Goal: Task Accomplishment & Management: Manage account settings

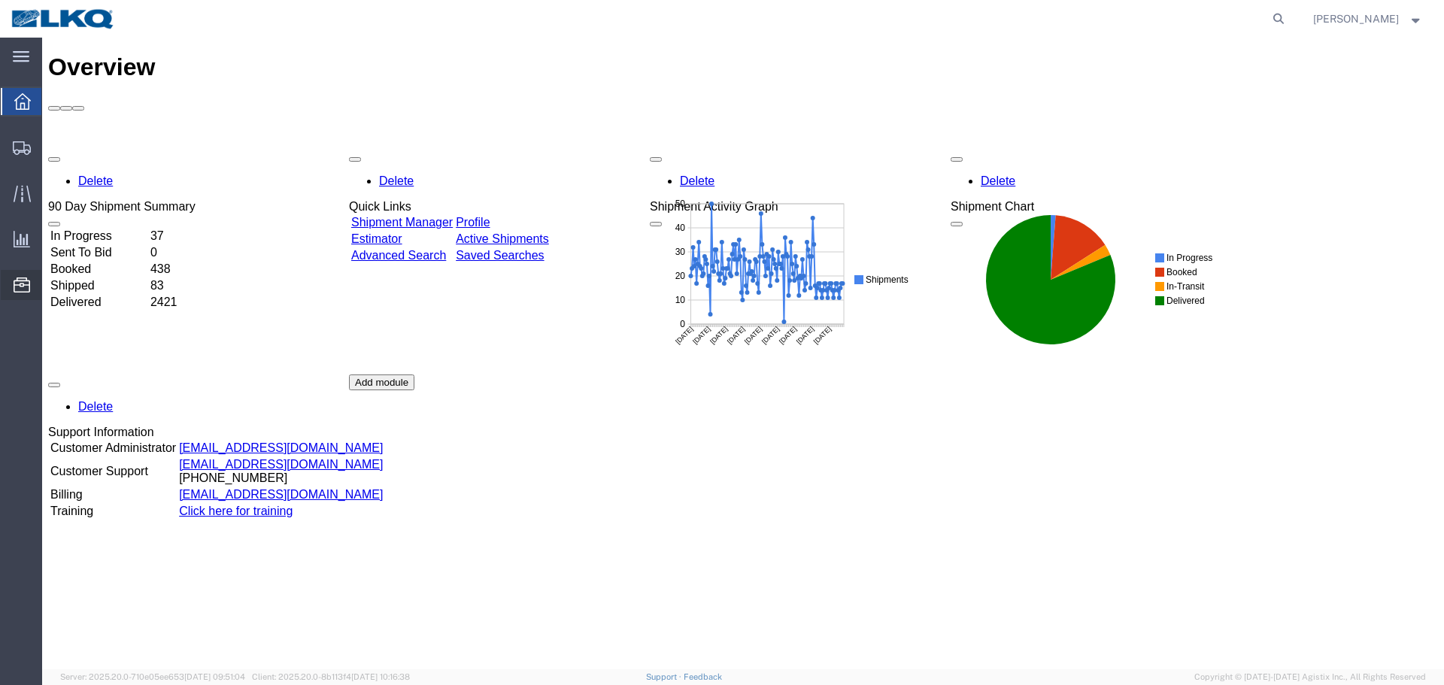
click at [0, 0] on span "Location Appointment" at bounding box center [0, 0] width 0 height 0
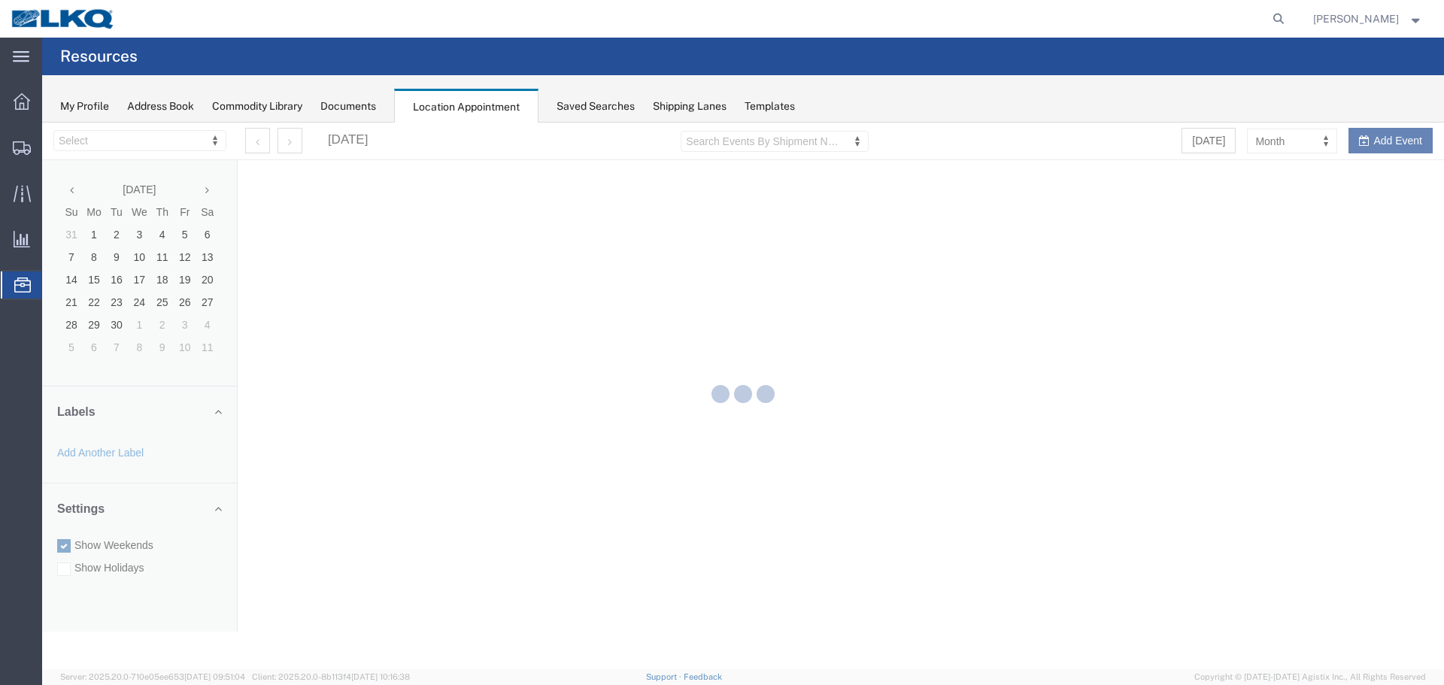
select select "27634"
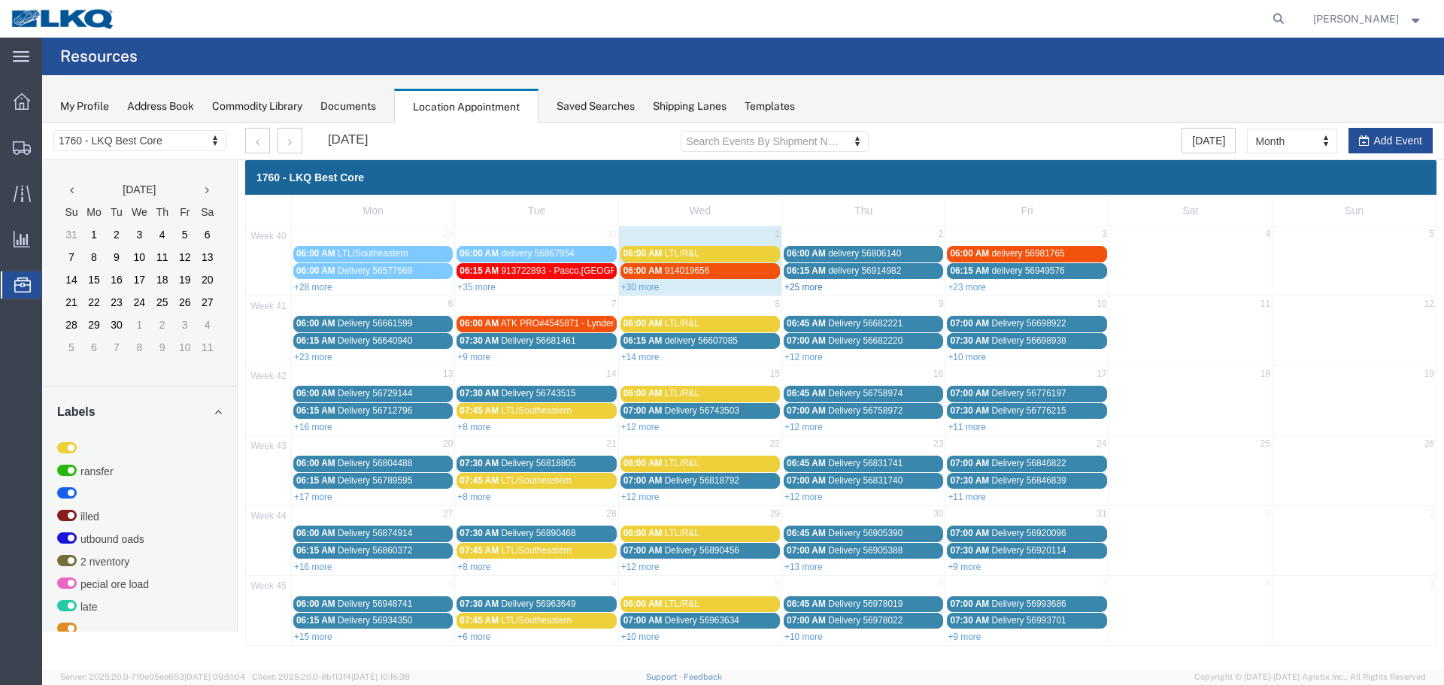
click at [797, 285] on link "+25 more" at bounding box center [803, 287] width 38 height 11
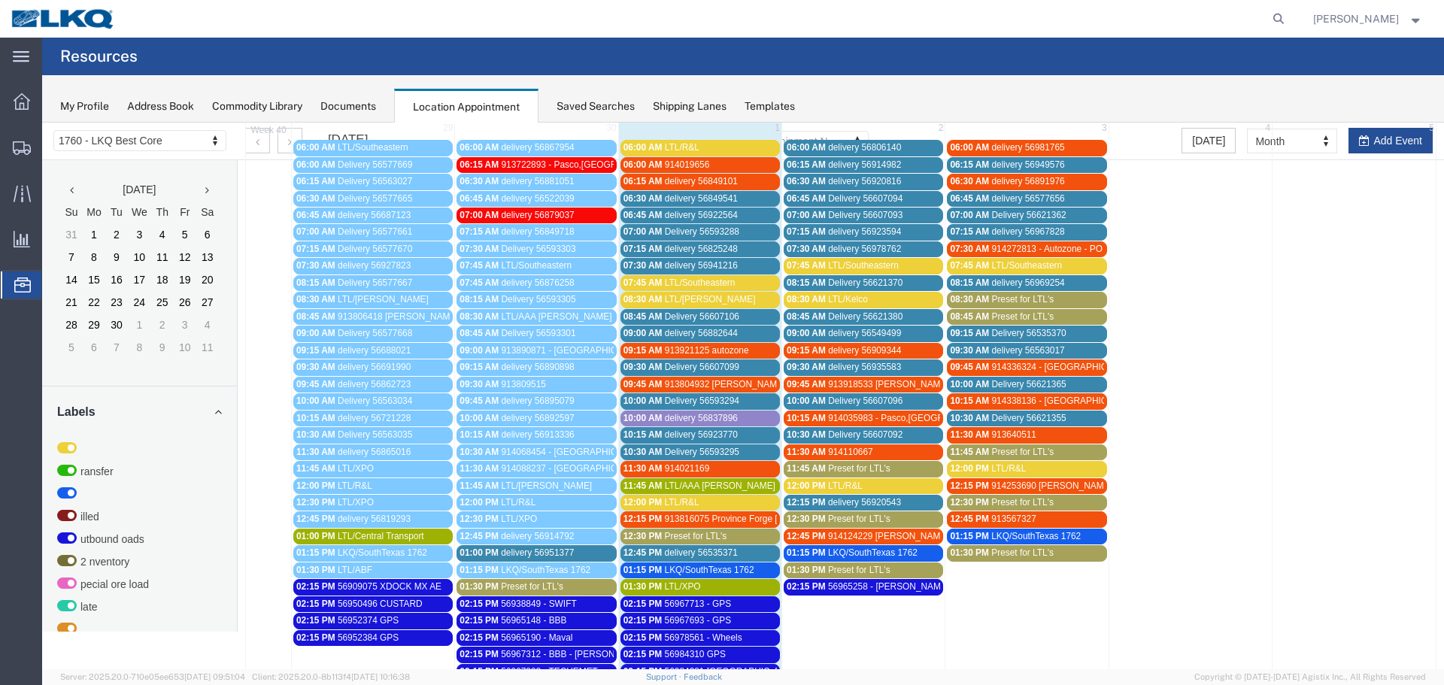
scroll to position [301, 0]
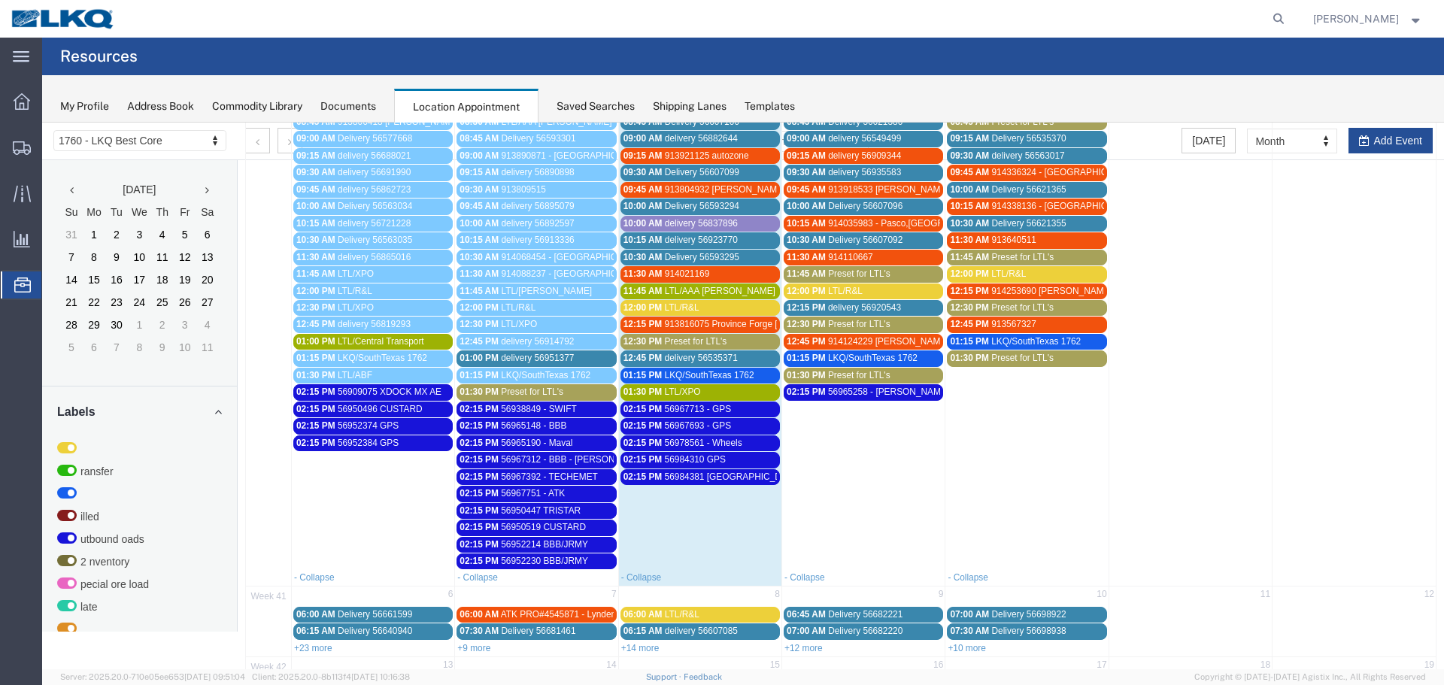
click at [552, 361] on span "delivery 56951377" at bounding box center [537, 358] width 73 height 11
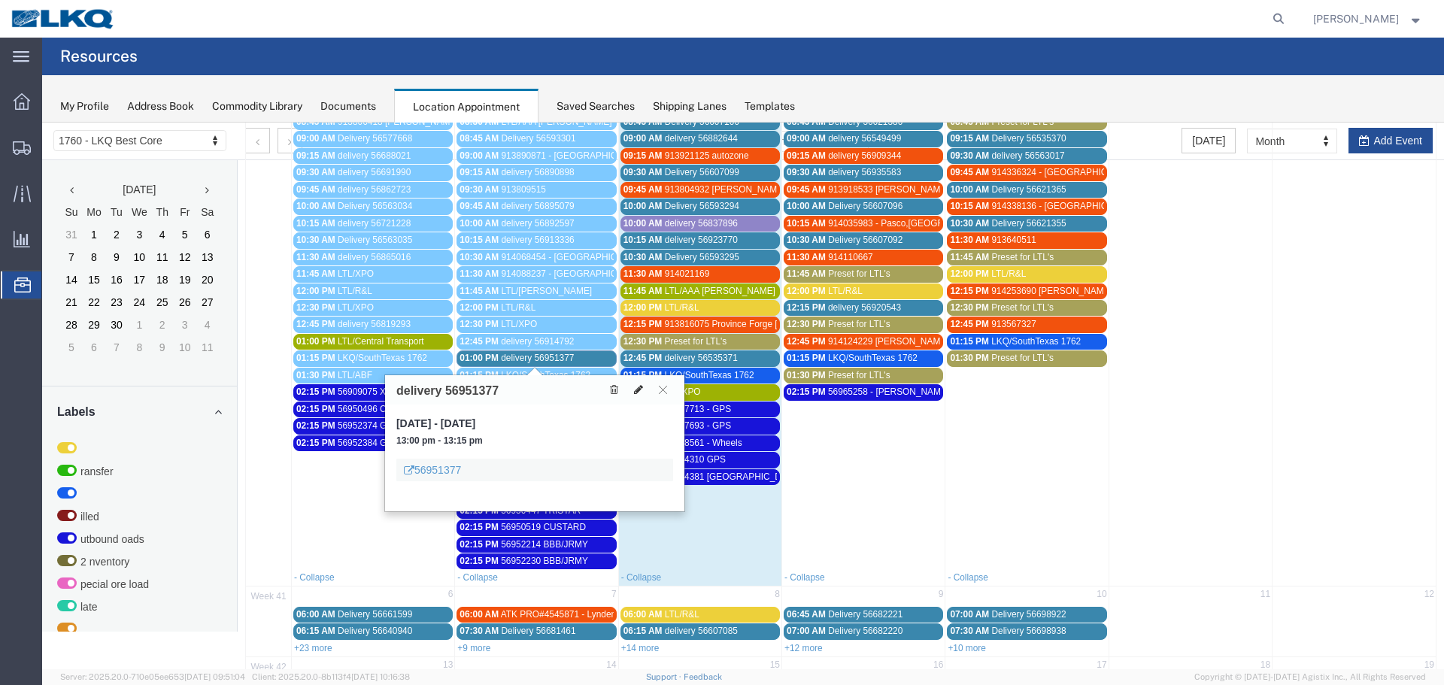
click at [635, 392] on icon at bounding box center [638, 389] width 9 height 11
select select "1"
select select
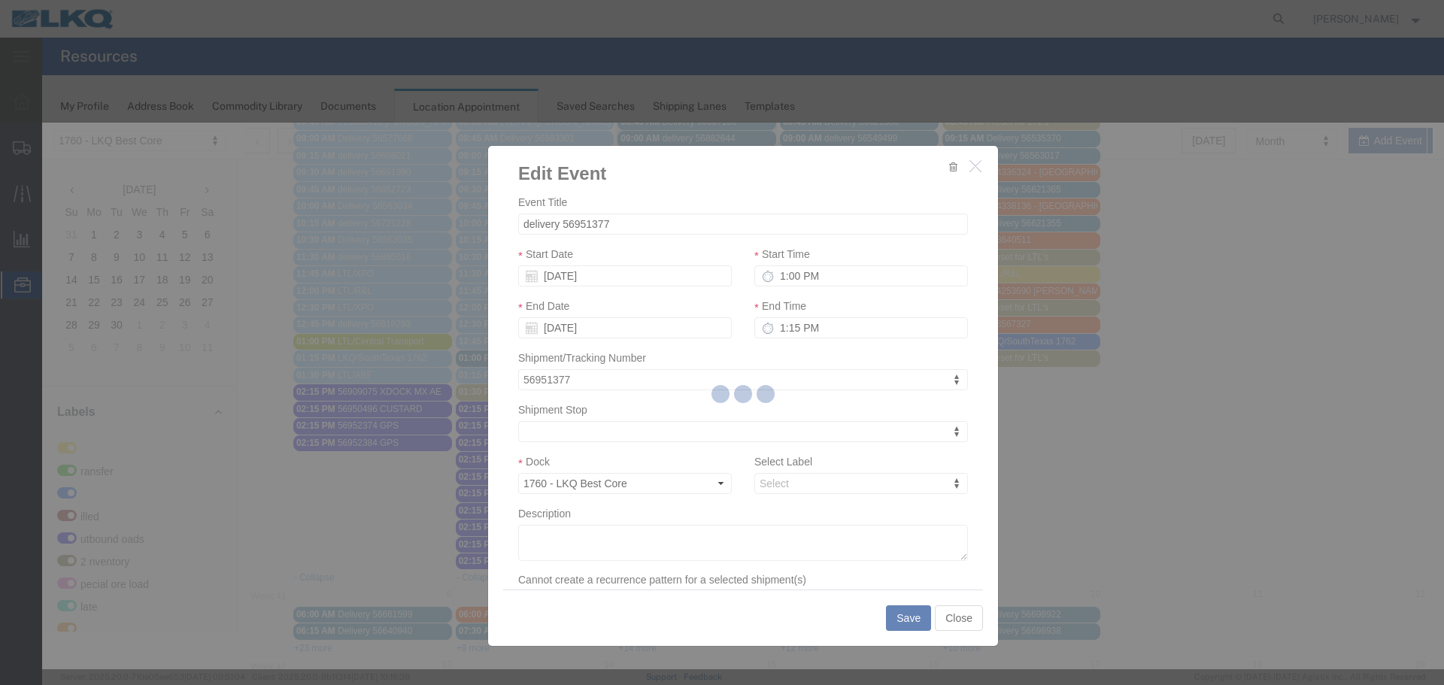
select select
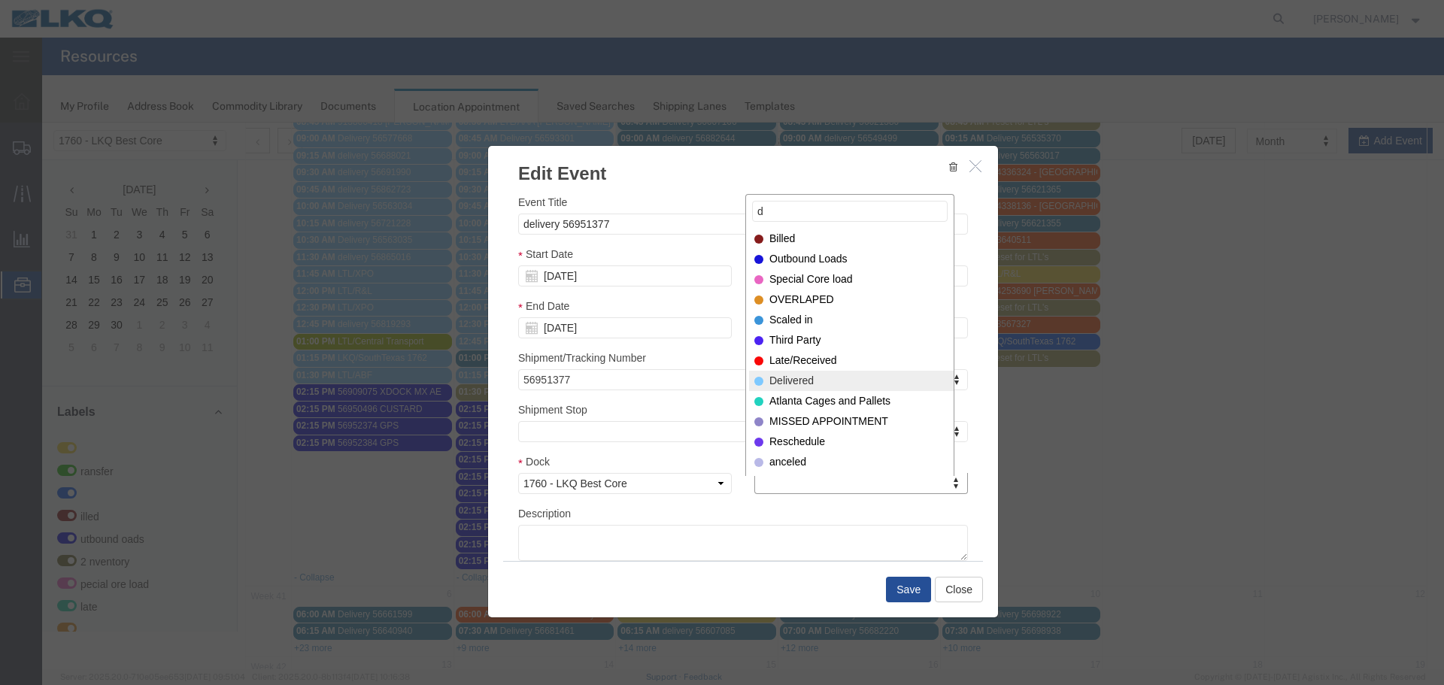
type input "d"
select select "40"
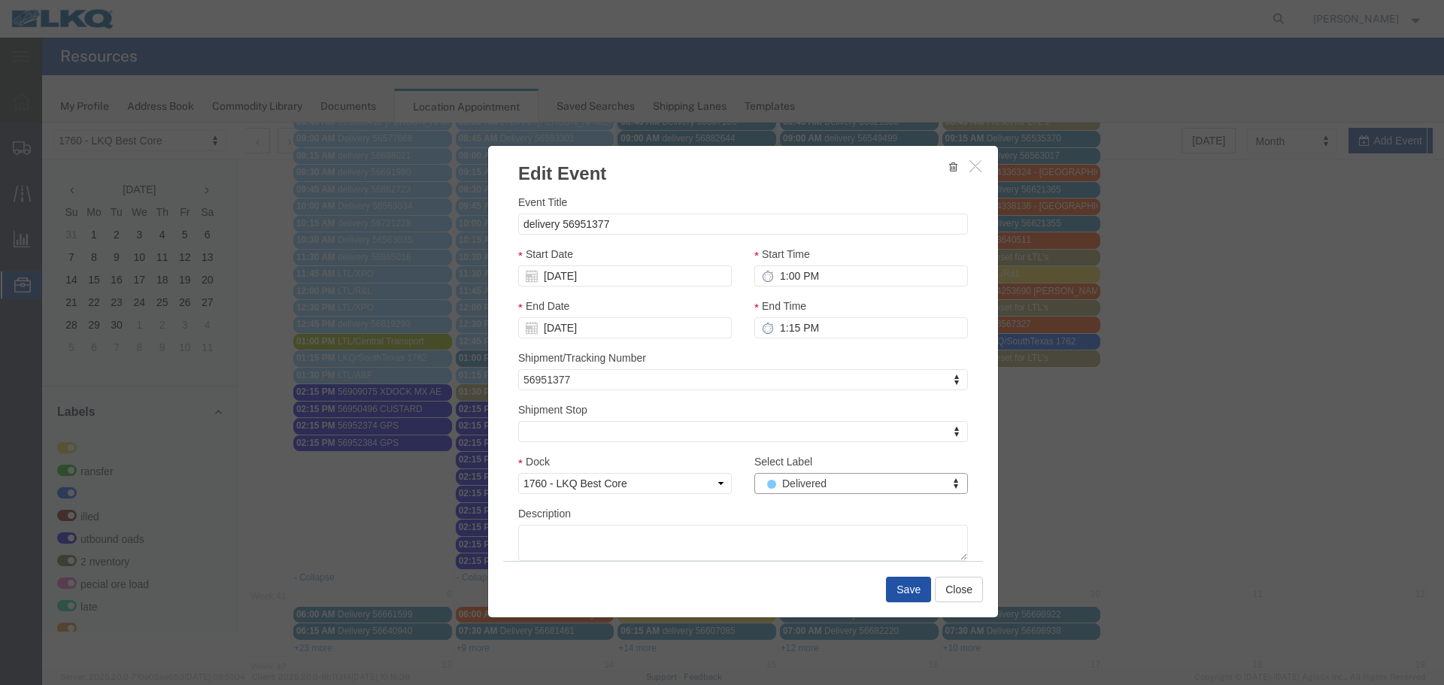
click at [894, 596] on button "Save" at bounding box center [908, 590] width 45 height 26
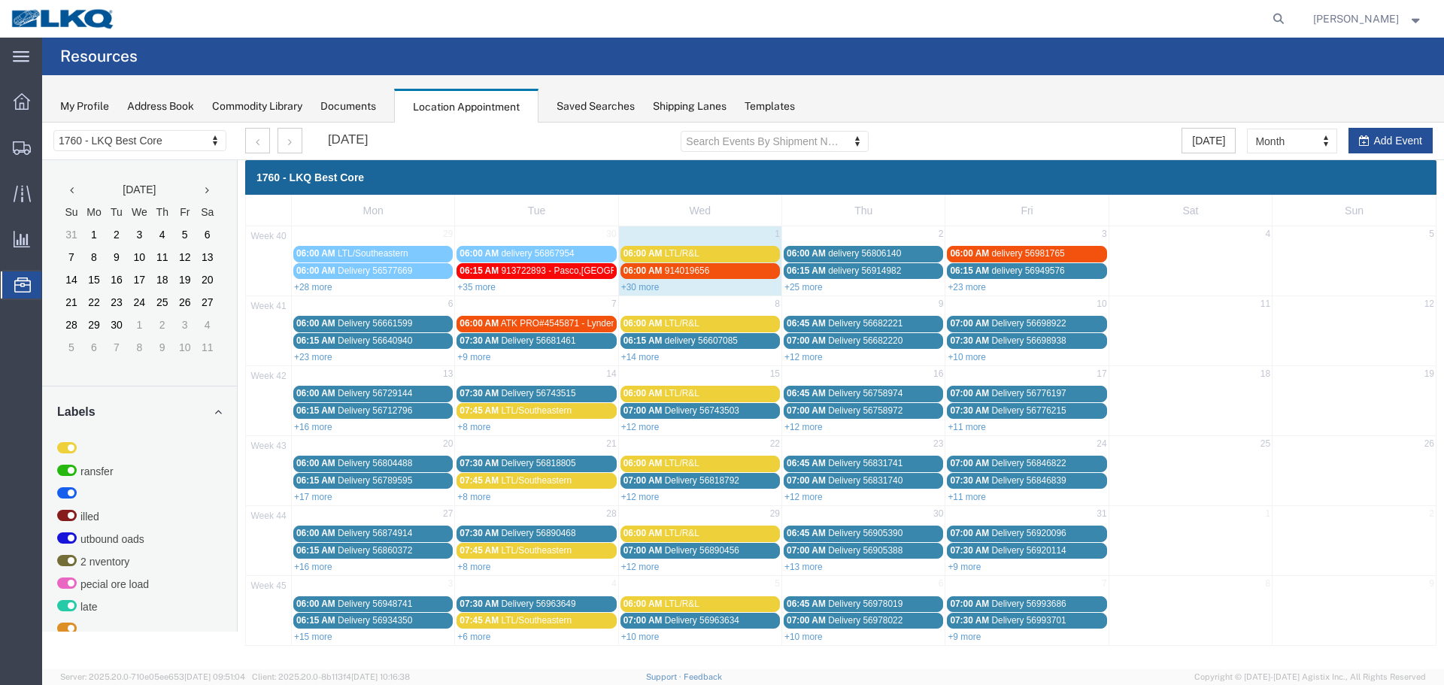
scroll to position [0, 0]
click at [653, 287] on link "+30 more" at bounding box center [640, 287] width 38 height 11
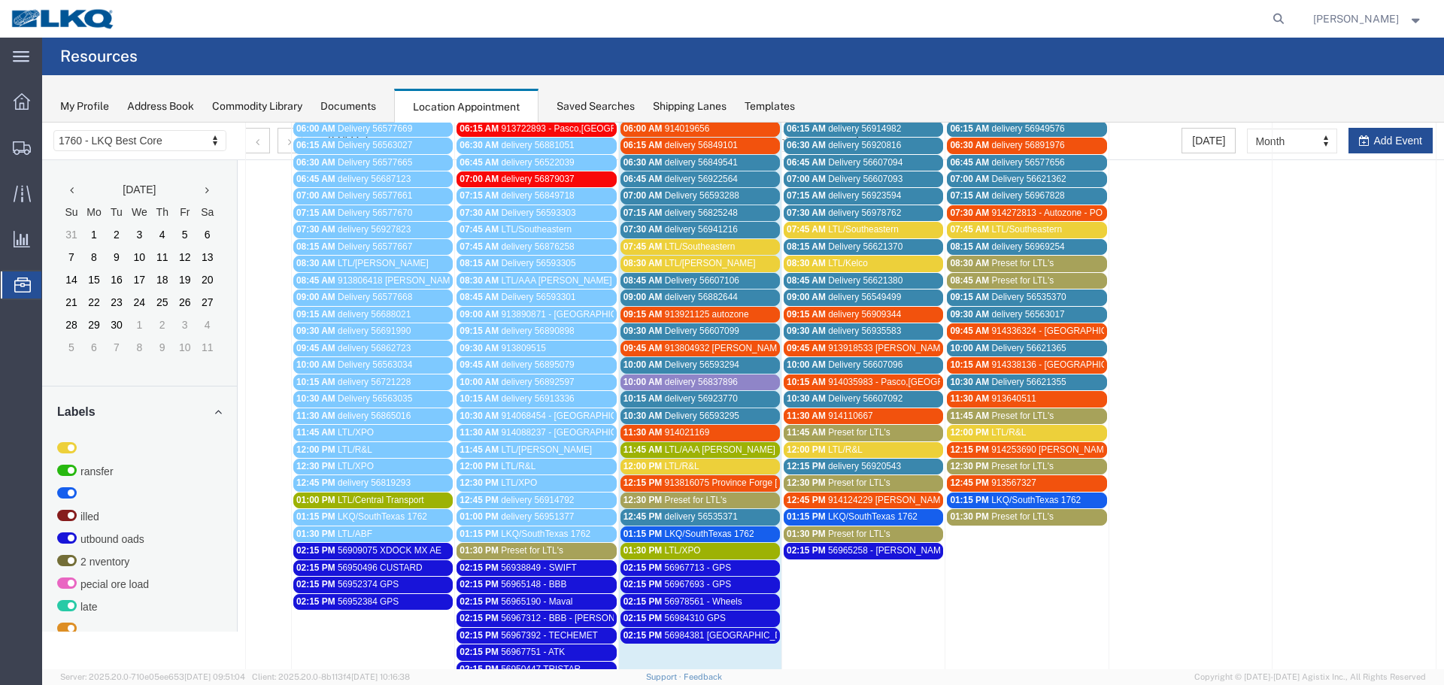
scroll to position [376, 0]
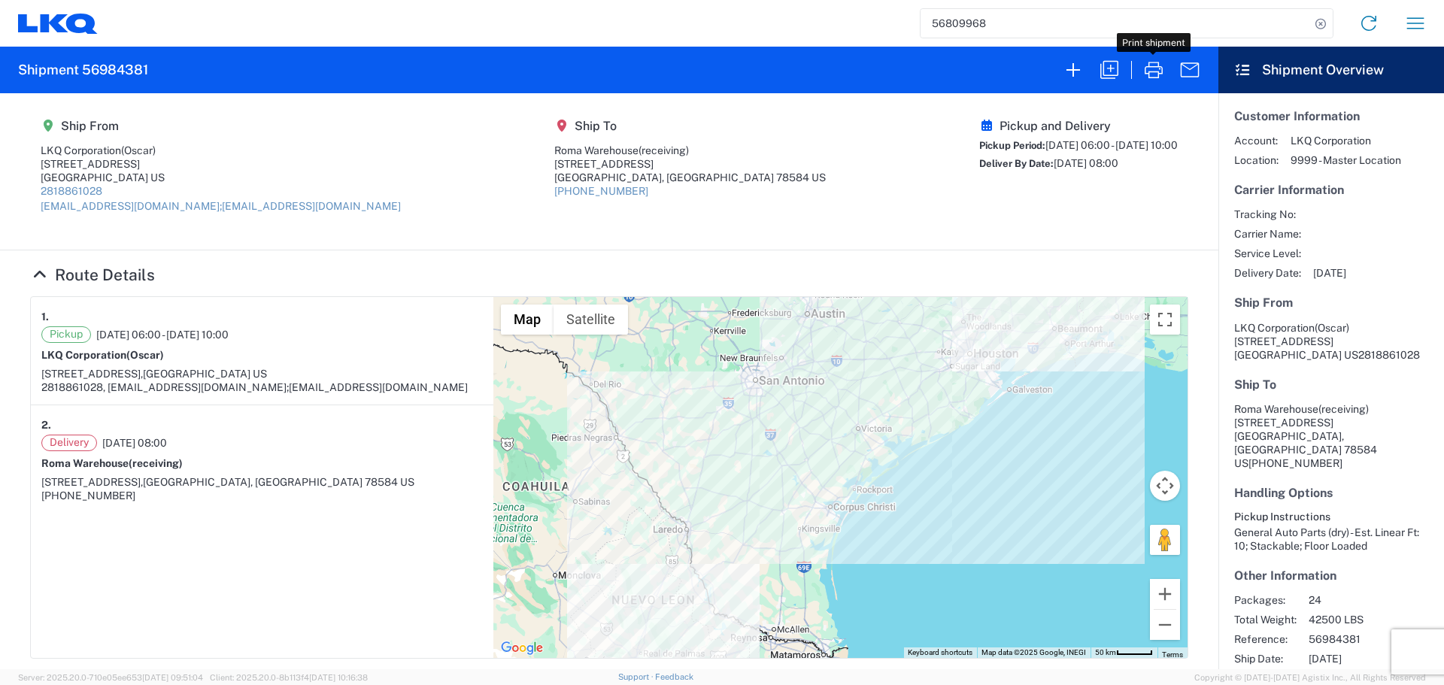
click at [948, 23] on input "56809968" at bounding box center [1116, 23] width 390 height 29
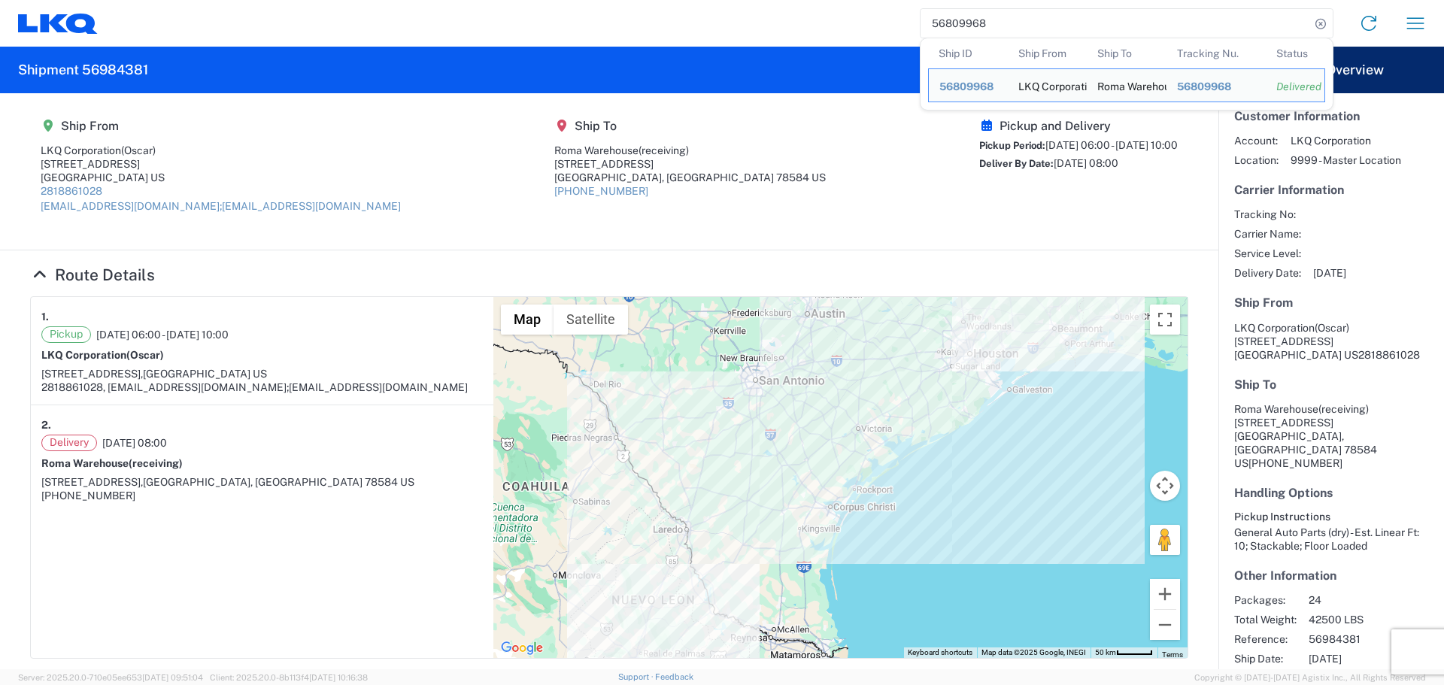
click at [948, 23] on input "56809968" at bounding box center [1116, 23] width 390 height 29
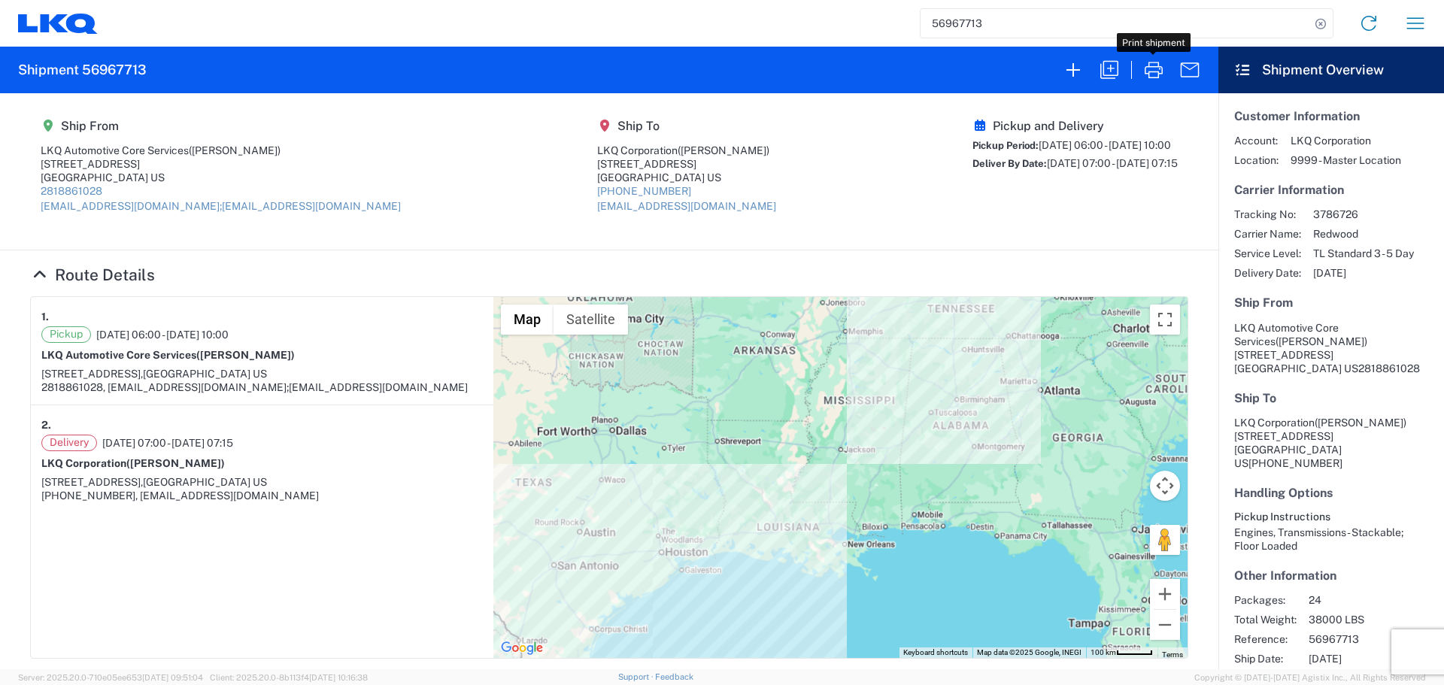
click at [1142, 72] on icon "button" at bounding box center [1154, 70] width 24 height 24
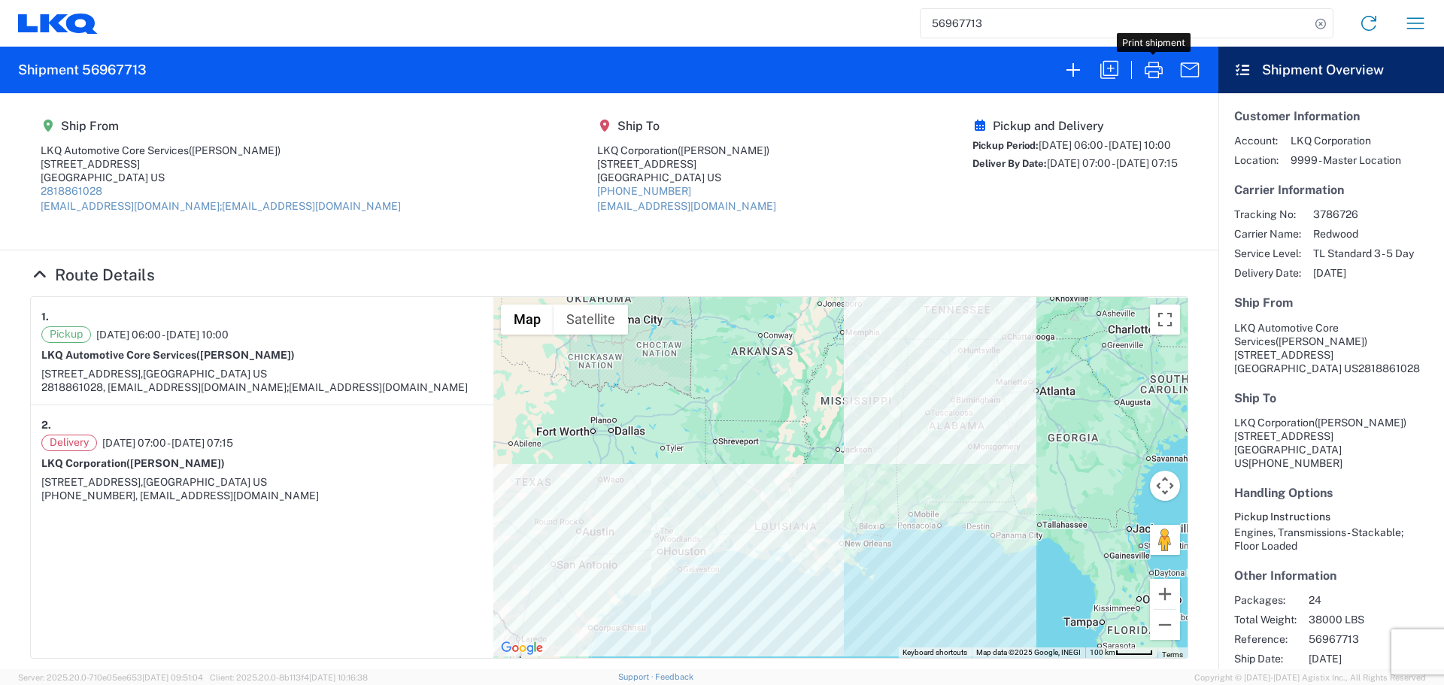
click at [971, 15] on input "56967713" at bounding box center [1116, 23] width 390 height 29
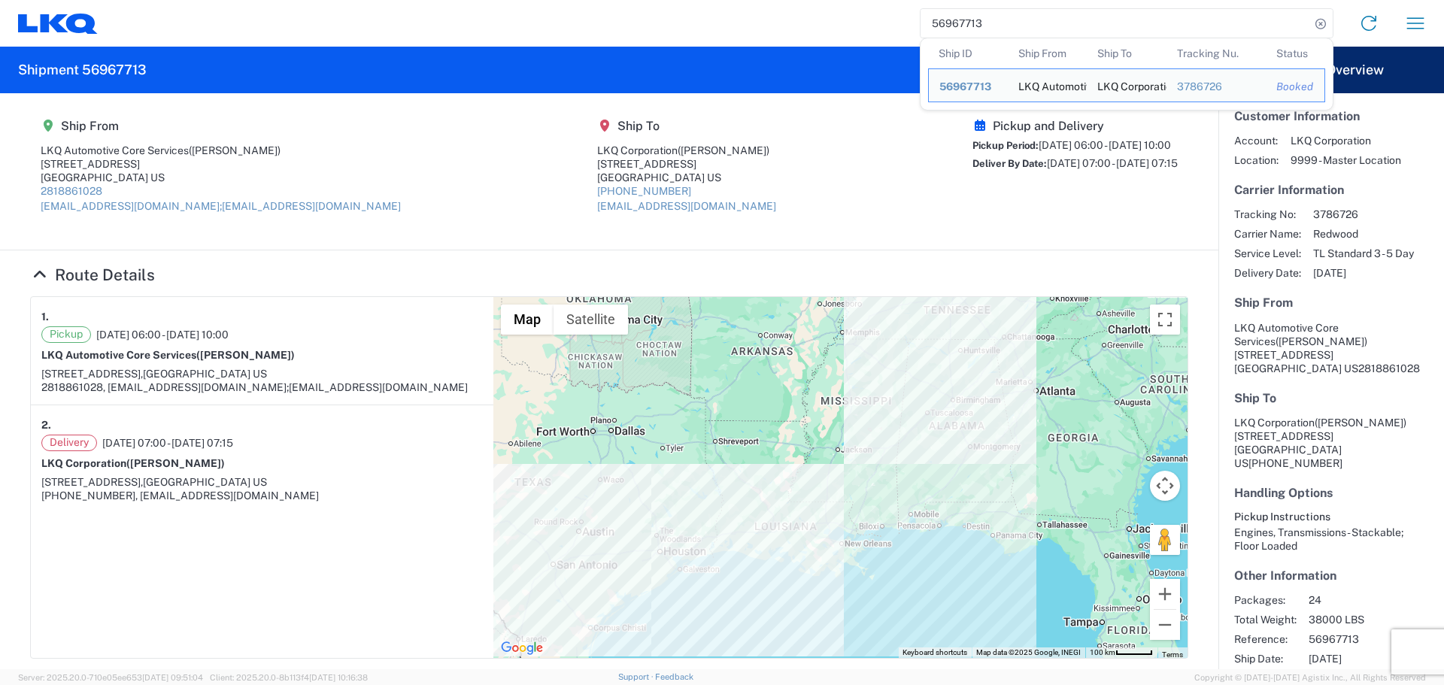
click at [971, 15] on input "56967713" at bounding box center [1116, 23] width 390 height 29
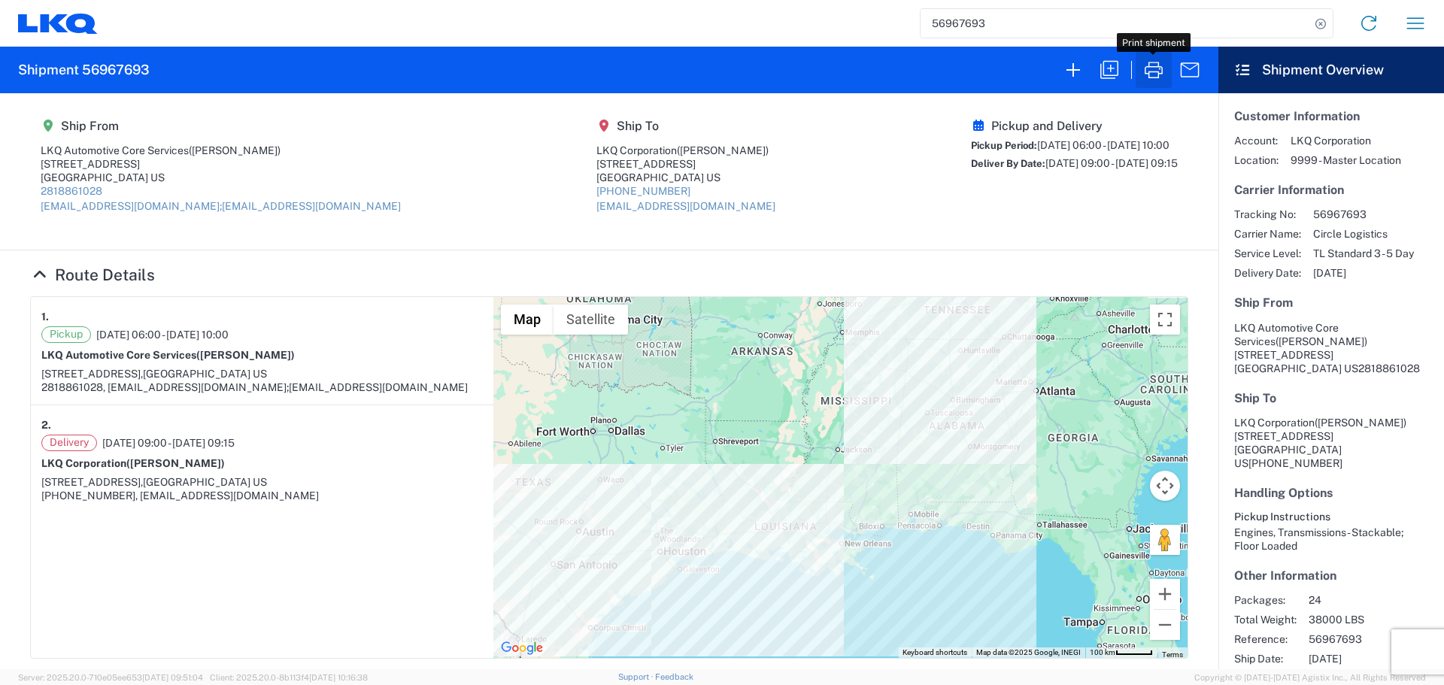
click at [1149, 72] on icon "button" at bounding box center [1154, 70] width 18 height 17
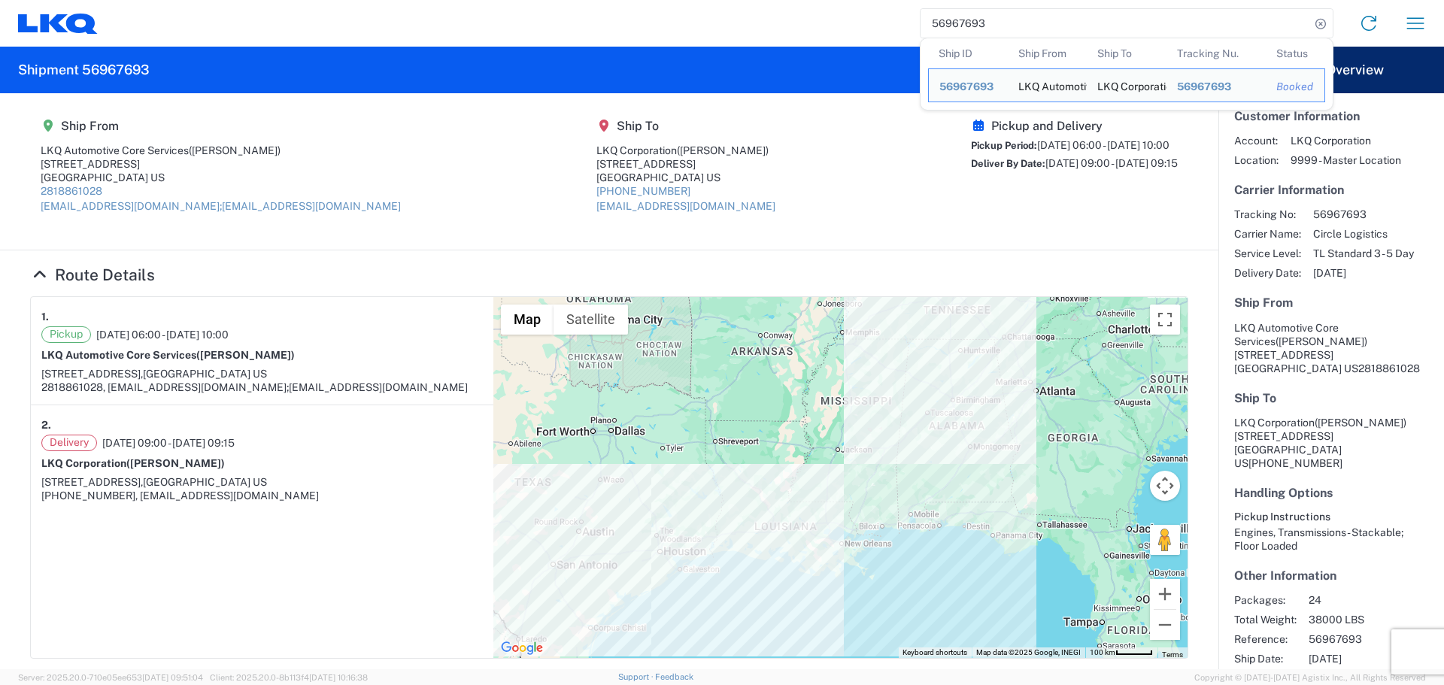
click at [982, 22] on input "56967693" at bounding box center [1116, 23] width 390 height 29
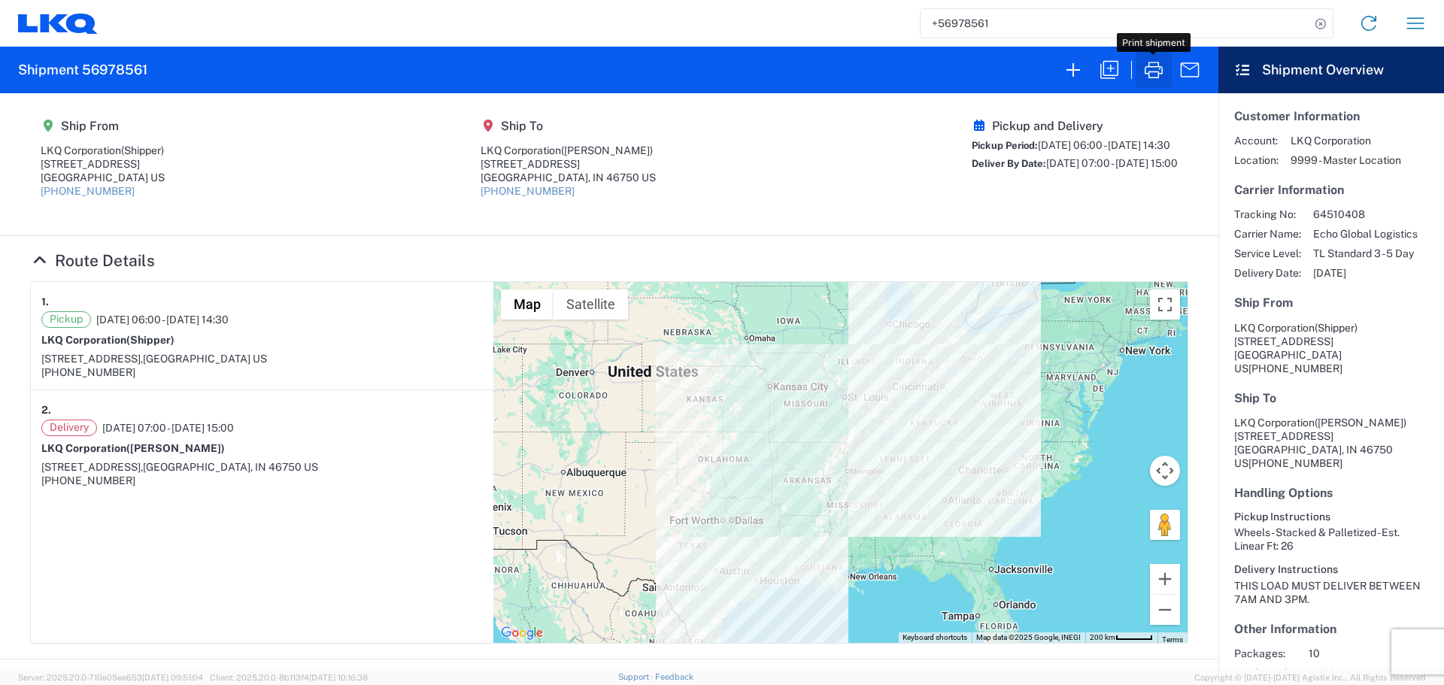
click at [1148, 76] on icon "button" at bounding box center [1154, 70] width 18 height 17
click at [943, 22] on input "+56978561" at bounding box center [1116, 23] width 390 height 29
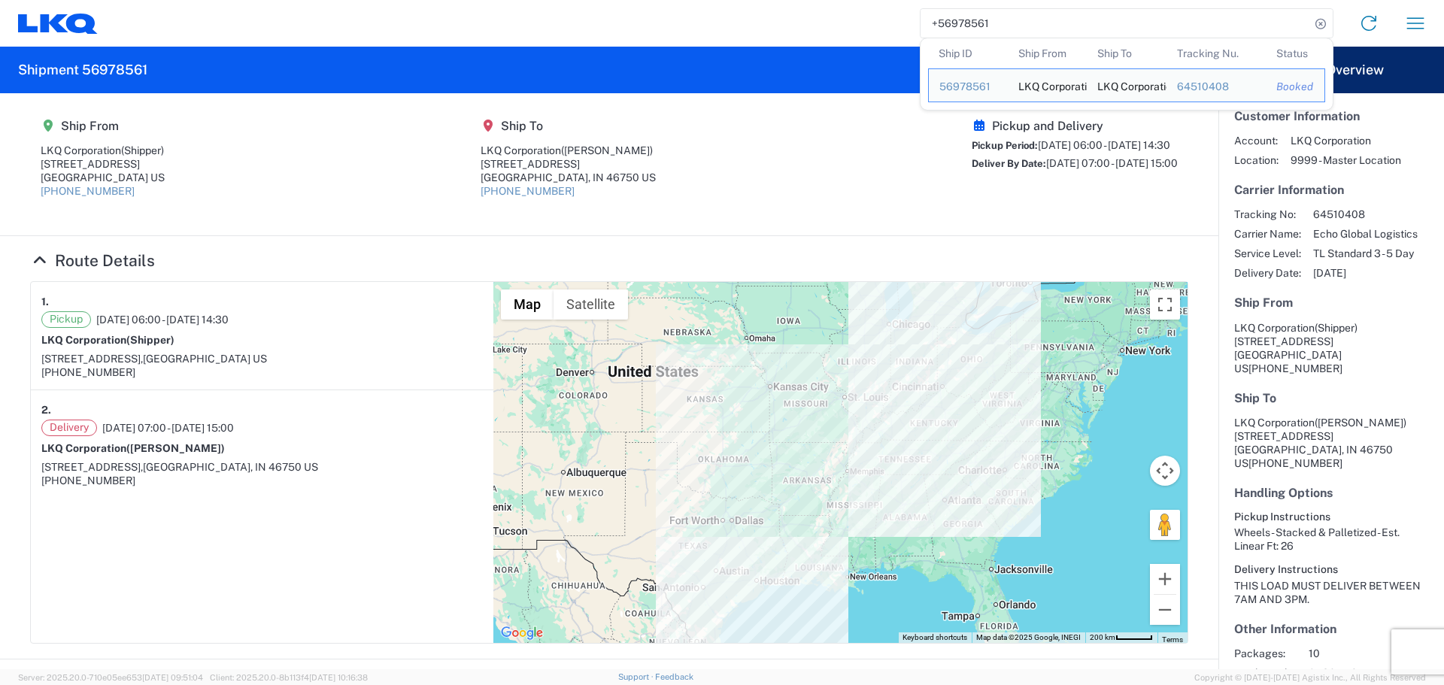
click at [943, 22] on input "+56978561" at bounding box center [1116, 23] width 390 height 29
type input "+"
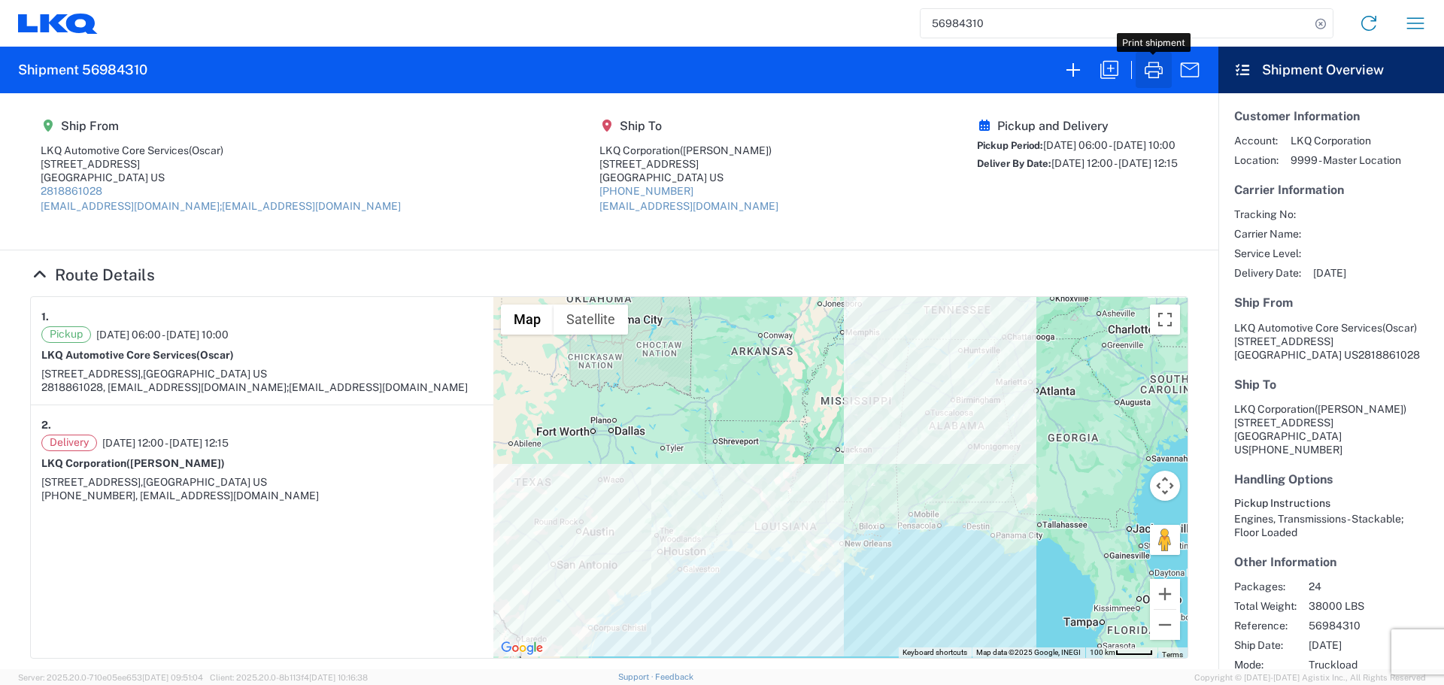
click at [1151, 70] on icon "button" at bounding box center [1154, 70] width 24 height 24
click at [966, 20] on input "56984310" at bounding box center [1116, 23] width 390 height 29
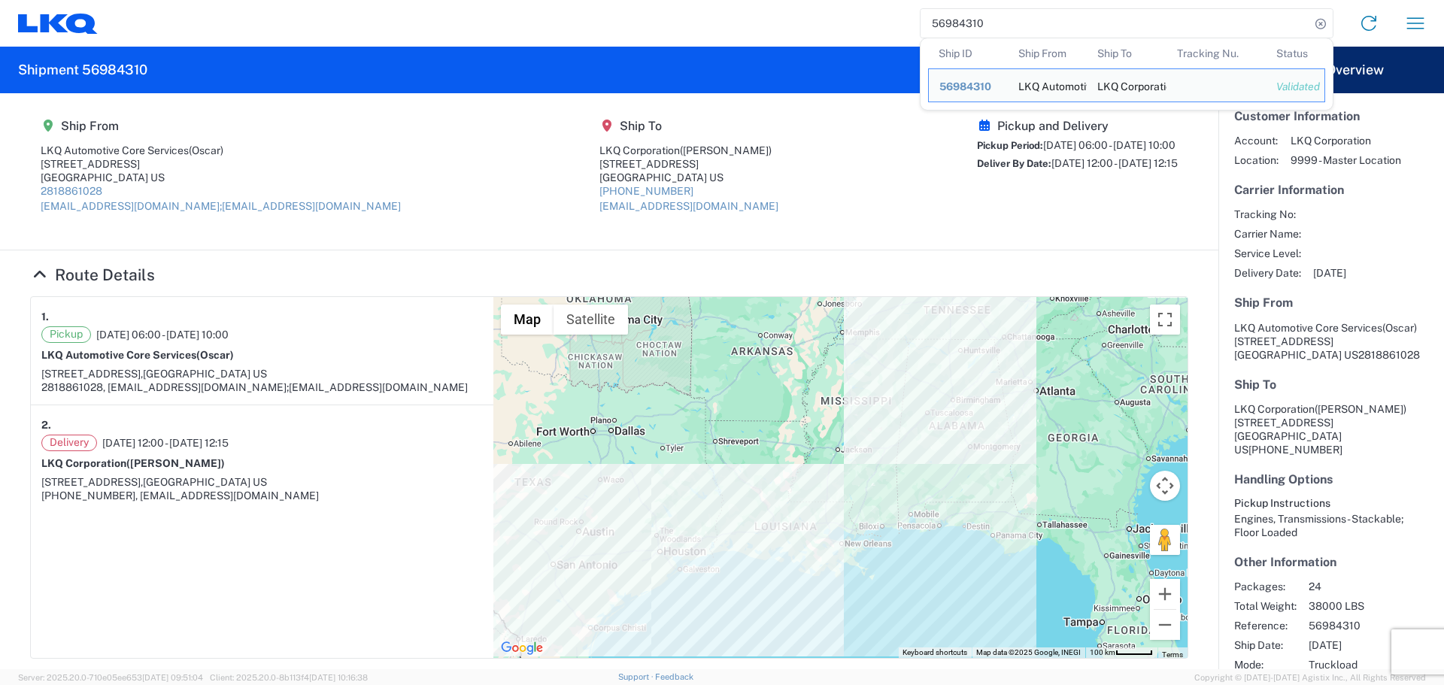
click at [966, 20] on input "56984310" at bounding box center [1116, 23] width 390 height 29
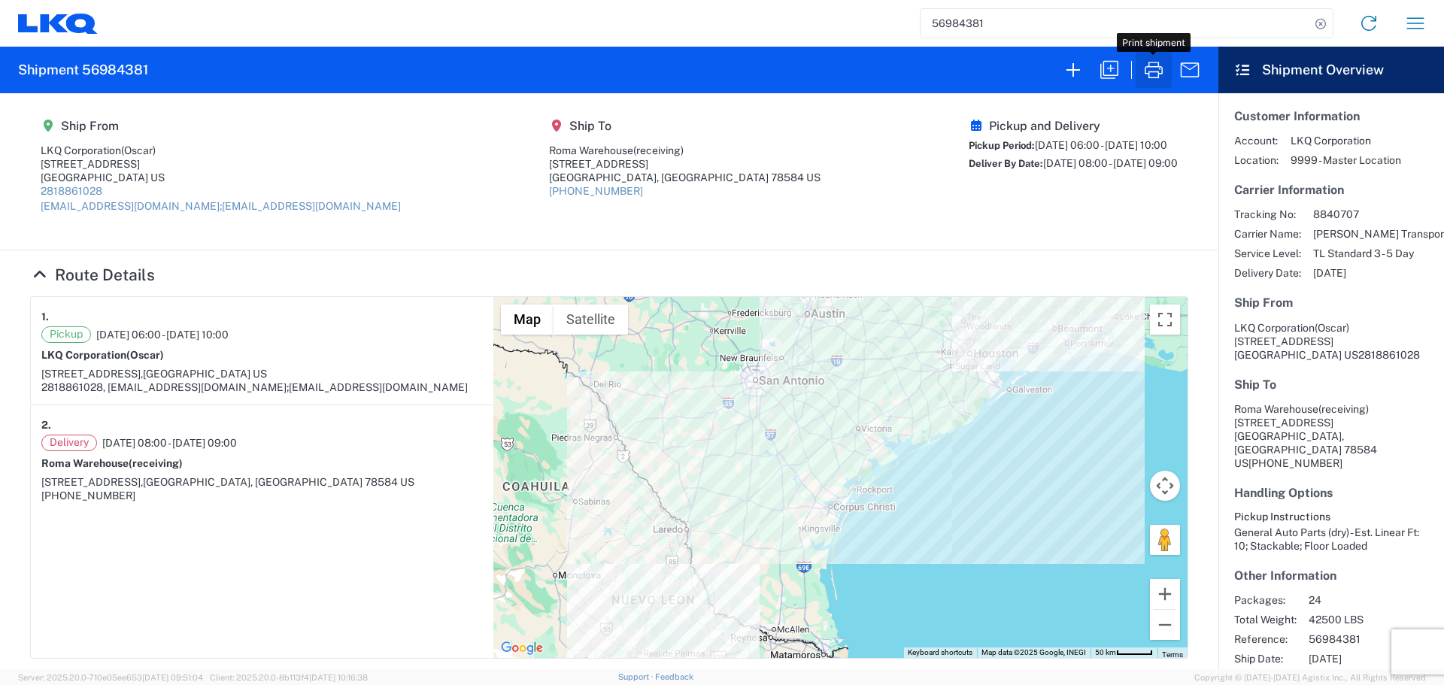
click at [1157, 72] on icon "button" at bounding box center [1154, 70] width 18 height 17
click at [969, 26] on input "56984381" at bounding box center [1116, 23] width 390 height 29
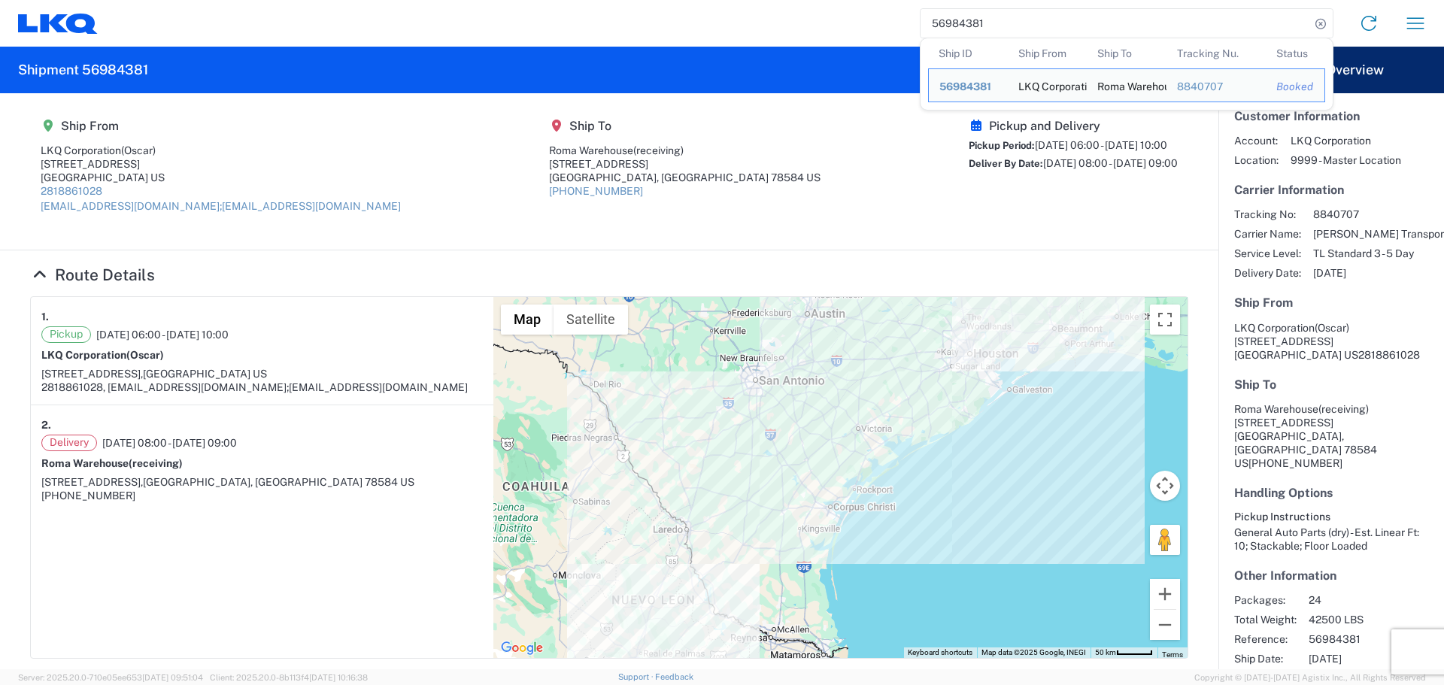
click at [969, 26] on input "56984381" at bounding box center [1116, 23] width 390 height 29
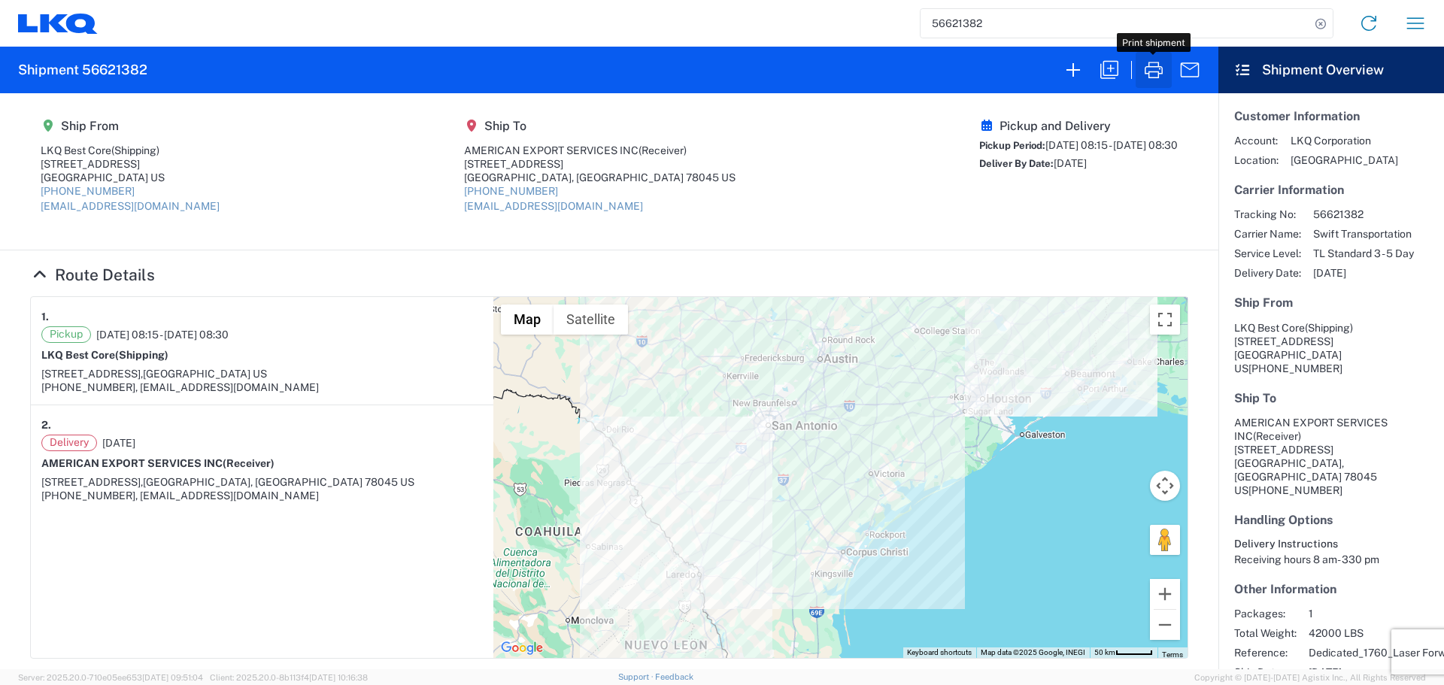
click at [1147, 72] on icon "button" at bounding box center [1154, 70] width 24 height 24
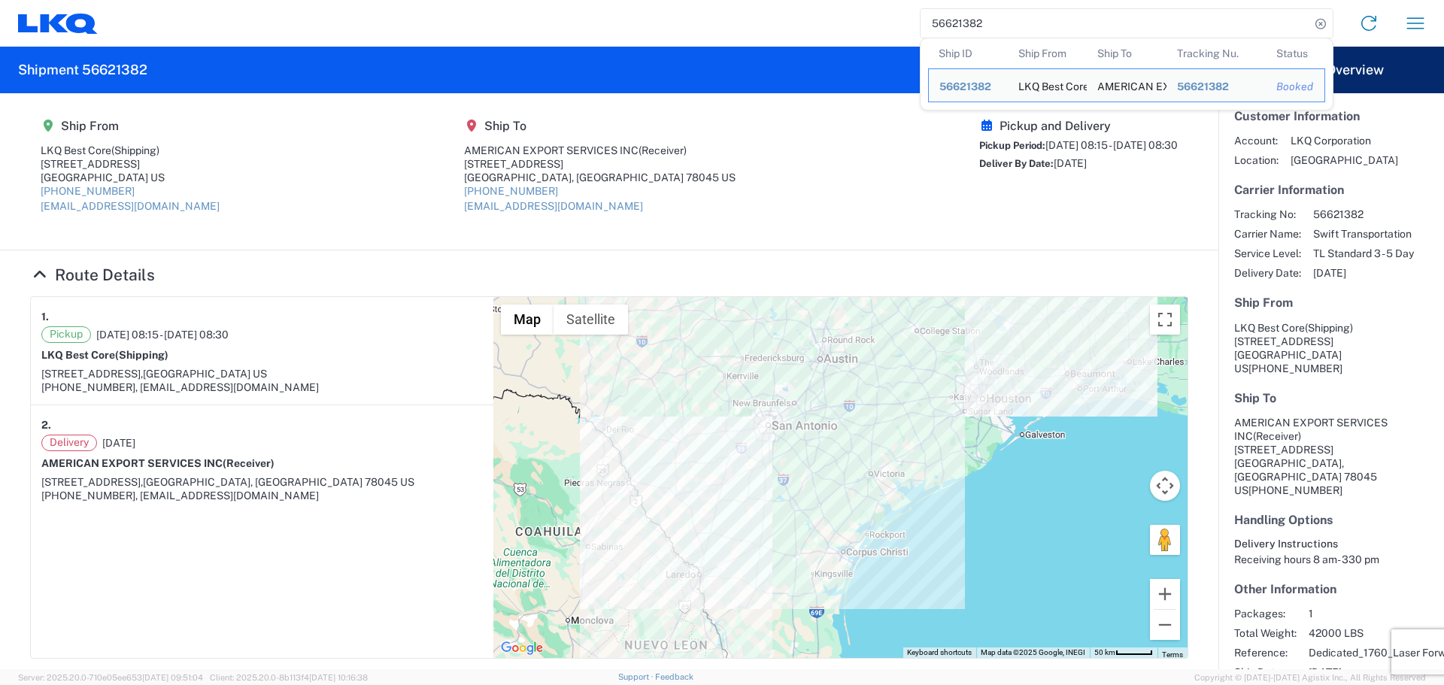
click at [952, 19] on input "56621382" at bounding box center [1116, 23] width 390 height 29
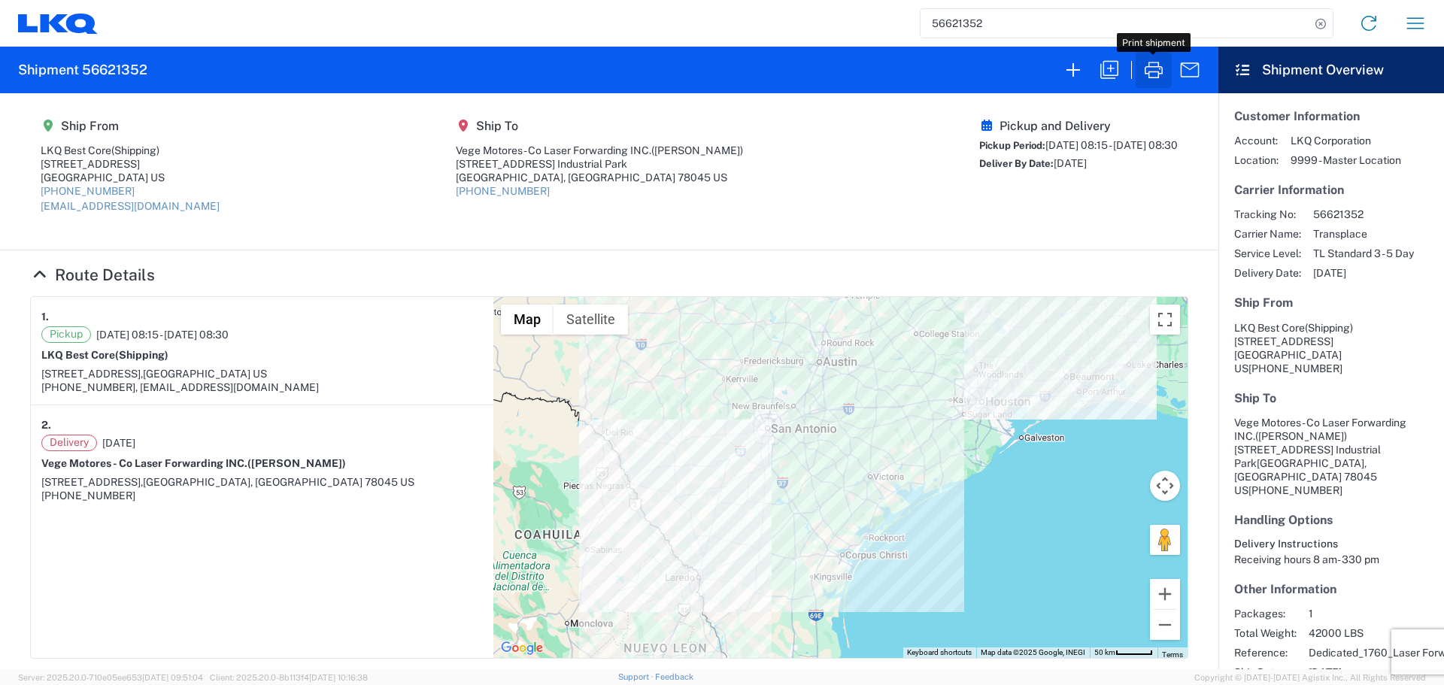
click at [1157, 77] on icon "button" at bounding box center [1154, 70] width 18 height 17
click at [950, 29] on input "56621352" at bounding box center [1116, 23] width 390 height 29
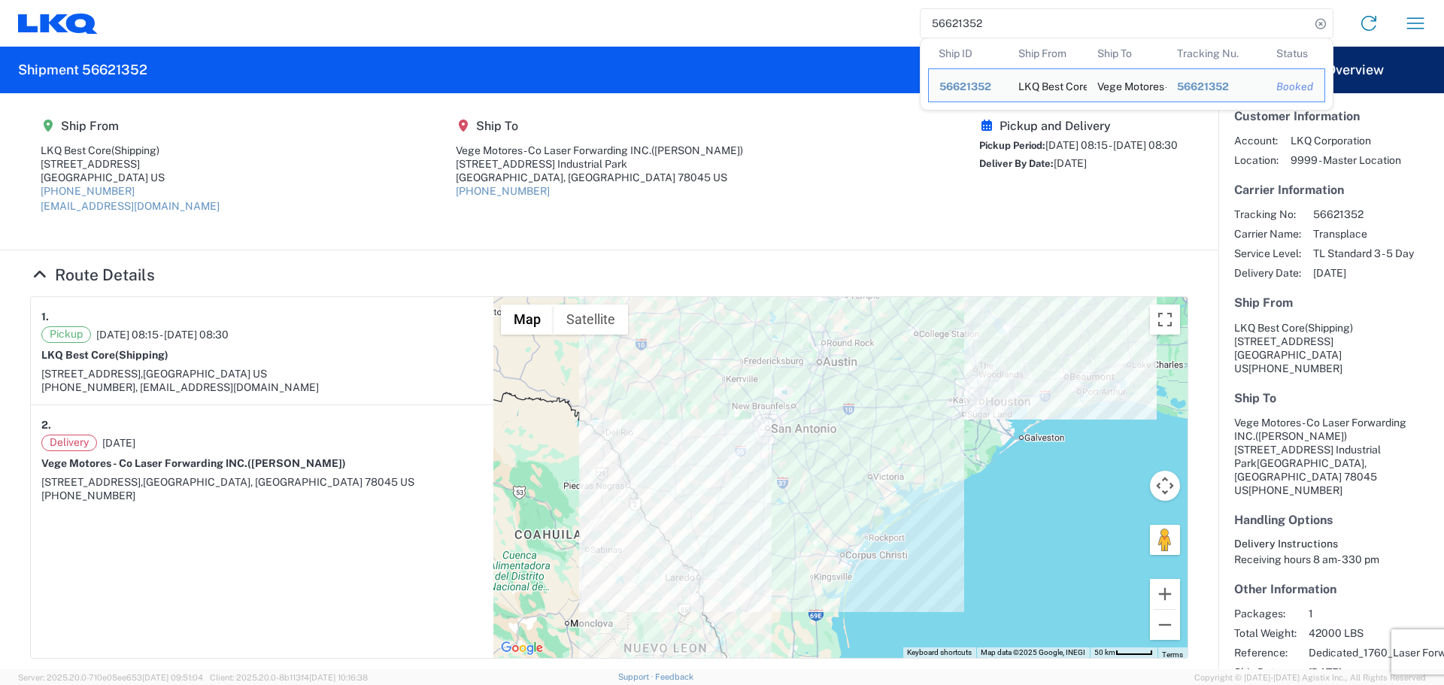
click at [950, 29] on input "56621352" at bounding box center [1116, 23] width 390 height 29
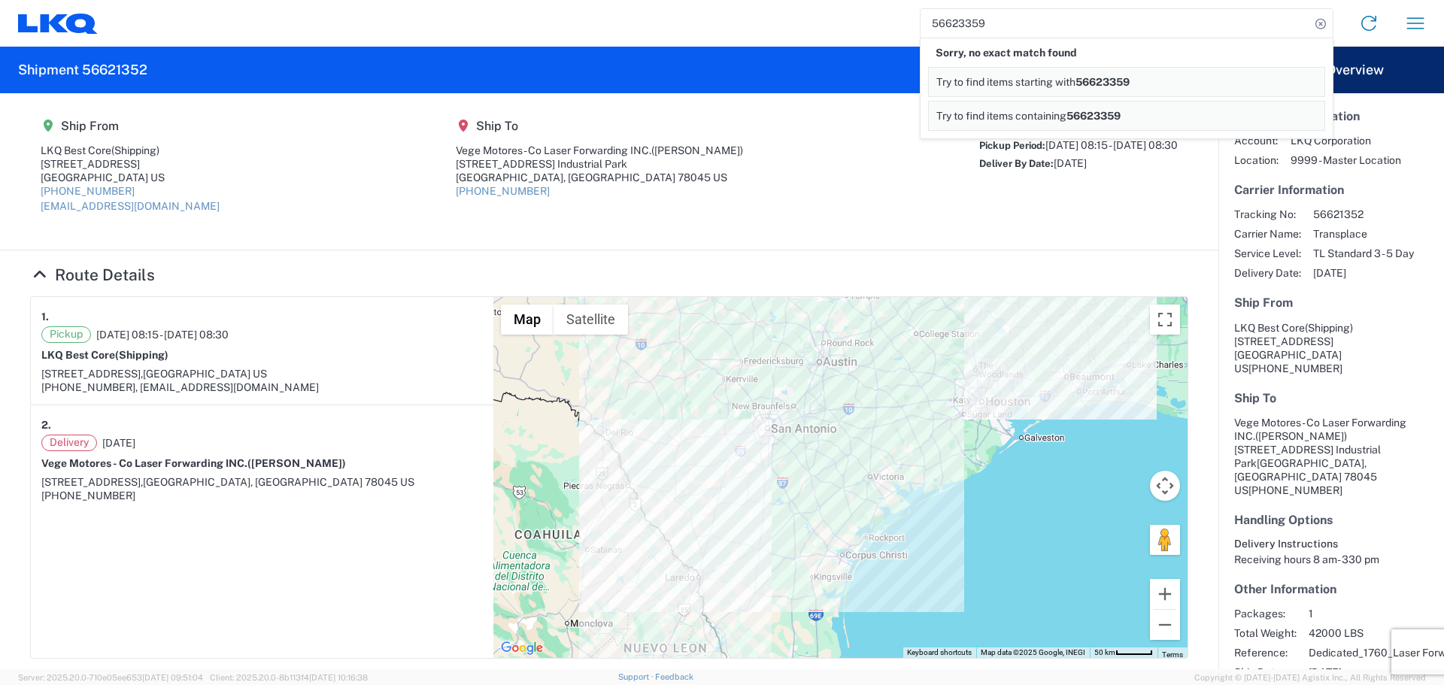
click at [938, 14] on input "56623359" at bounding box center [1116, 23] width 390 height 29
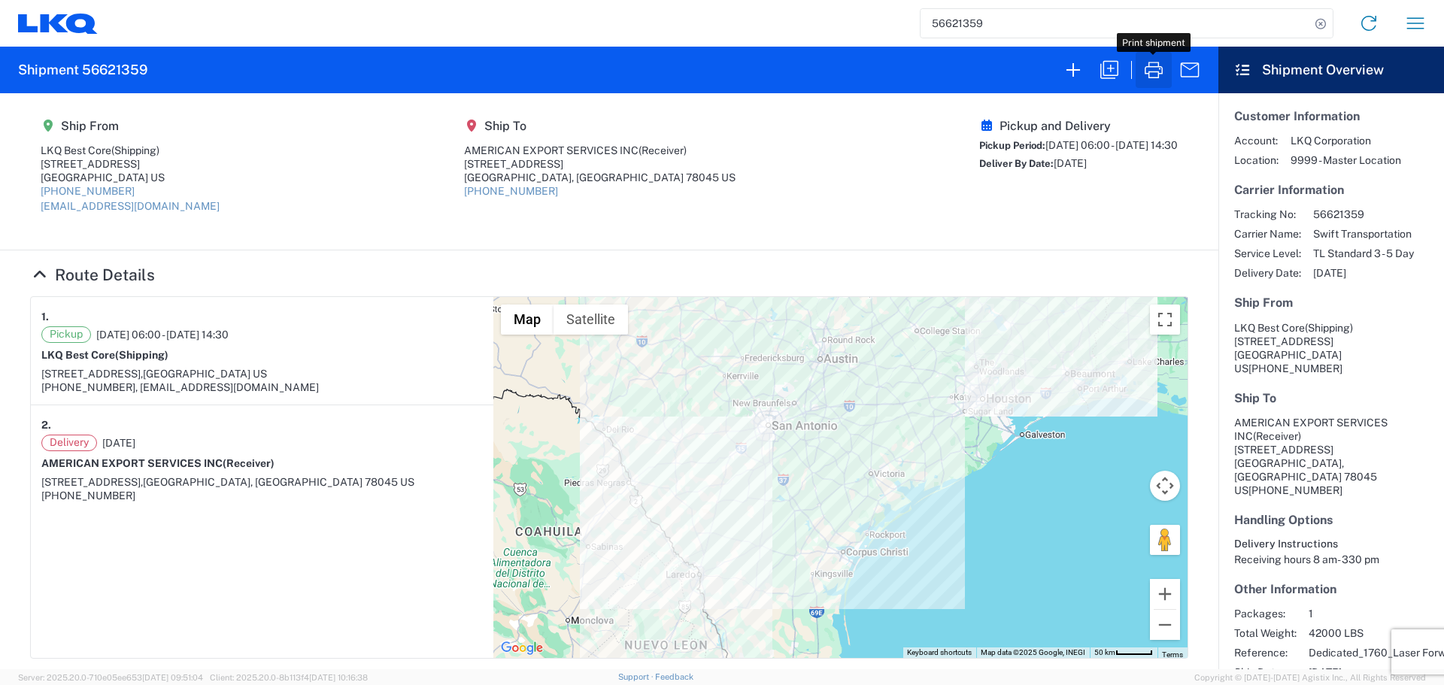
click at [1156, 68] on icon "button" at bounding box center [1154, 70] width 24 height 24
click at [960, 19] on input "56621359" at bounding box center [1116, 23] width 390 height 29
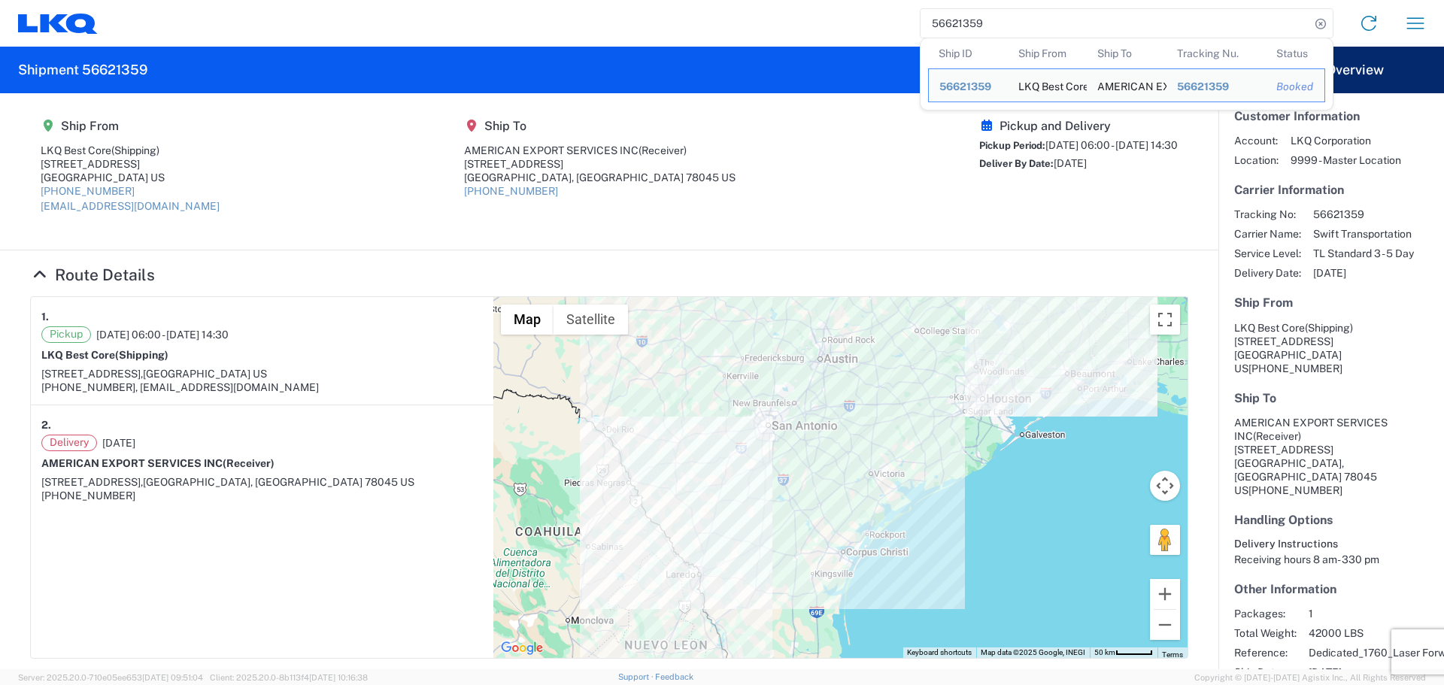
click at [960, 19] on input "56621359" at bounding box center [1116, 23] width 390 height 29
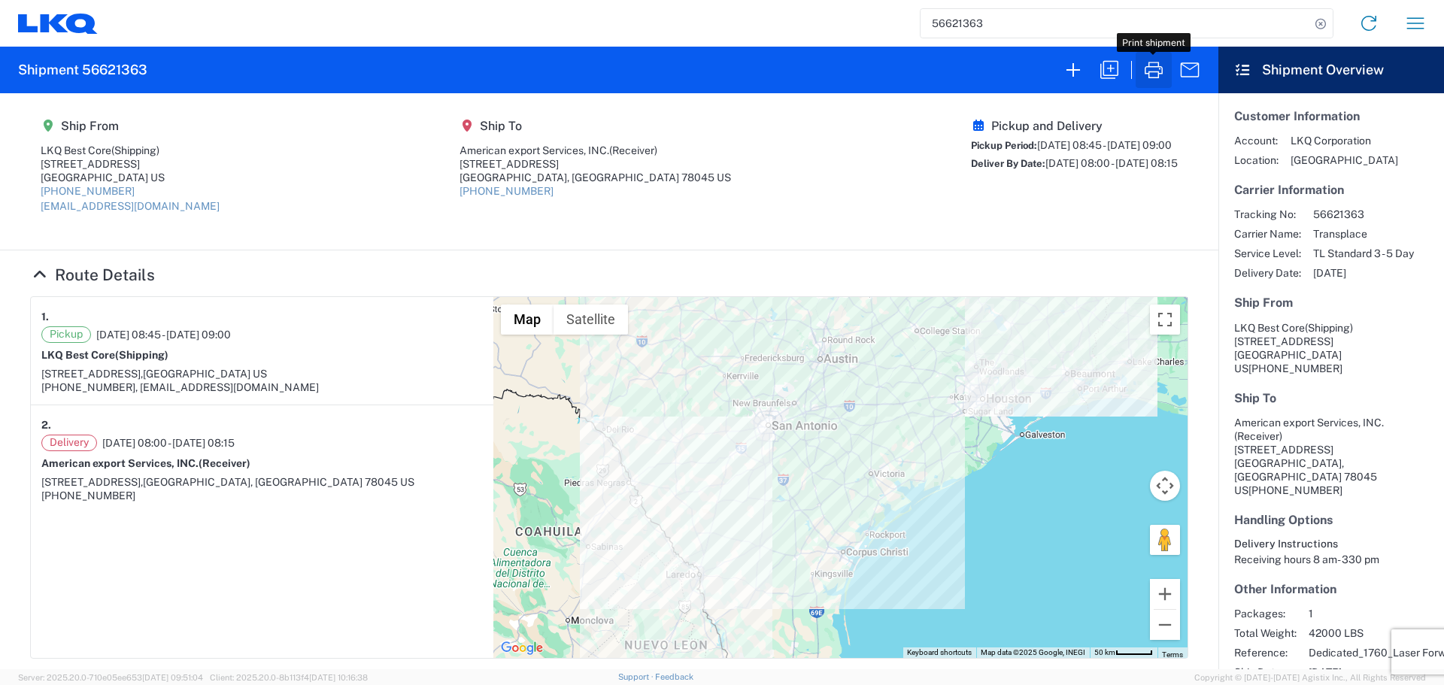
click at [1150, 74] on icon "button" at bounding box center [1154, 70] width 24 height 24
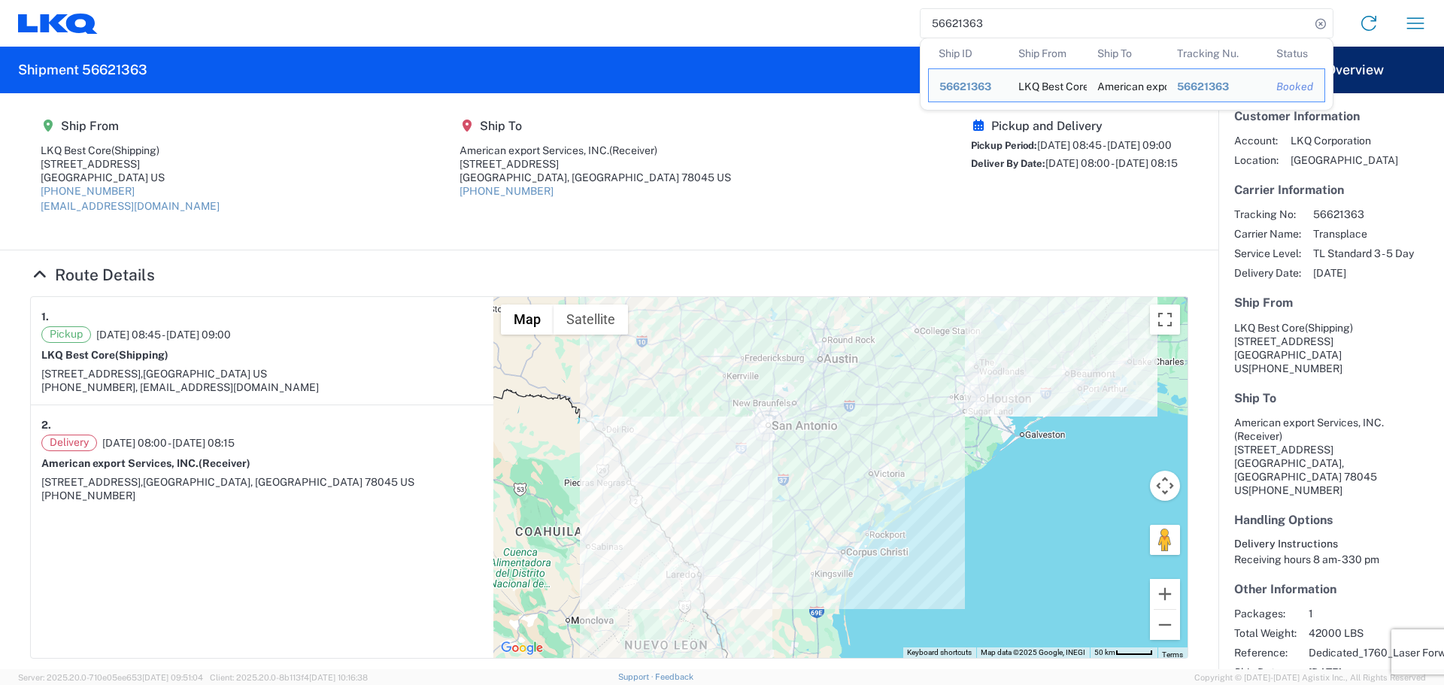
click at [965, 17] on input "56621363" at bounding box center [1116, 23] width 390 height 29
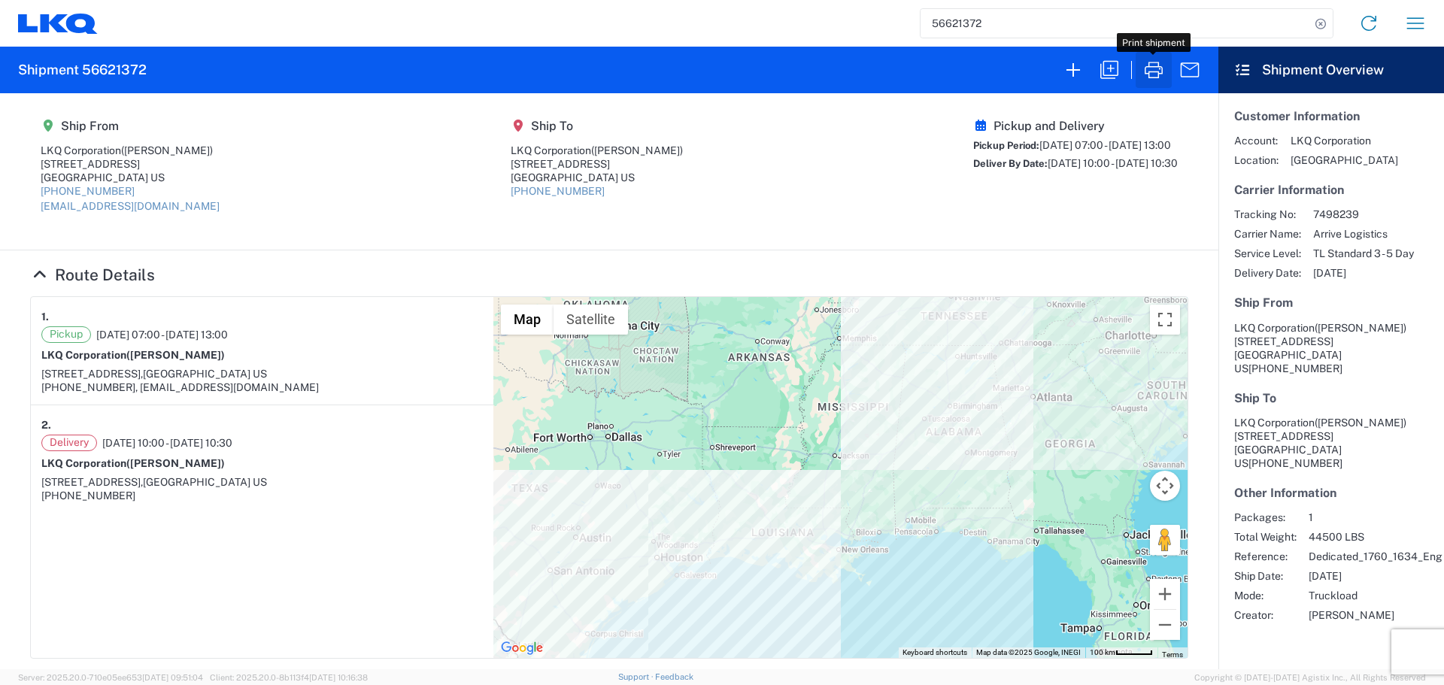
click at [1150, 72] on icon "button" at bounding box center [1154, 70] width 18 height 17
click at [984, 24] on input "56621372" at bounding box center [1116, 23] width 390 height 29
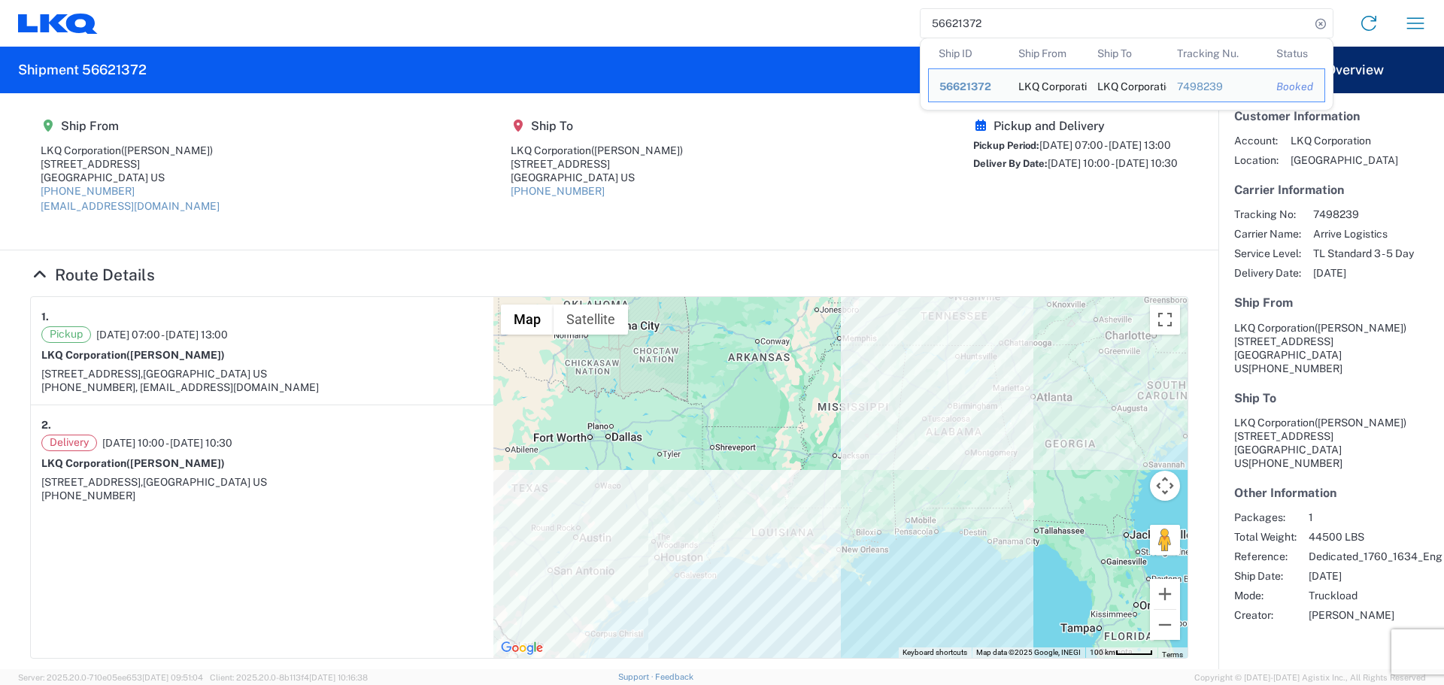
click at [984, 24] on input "56621372" at bounding box center [1116, 23] width 390 height 29
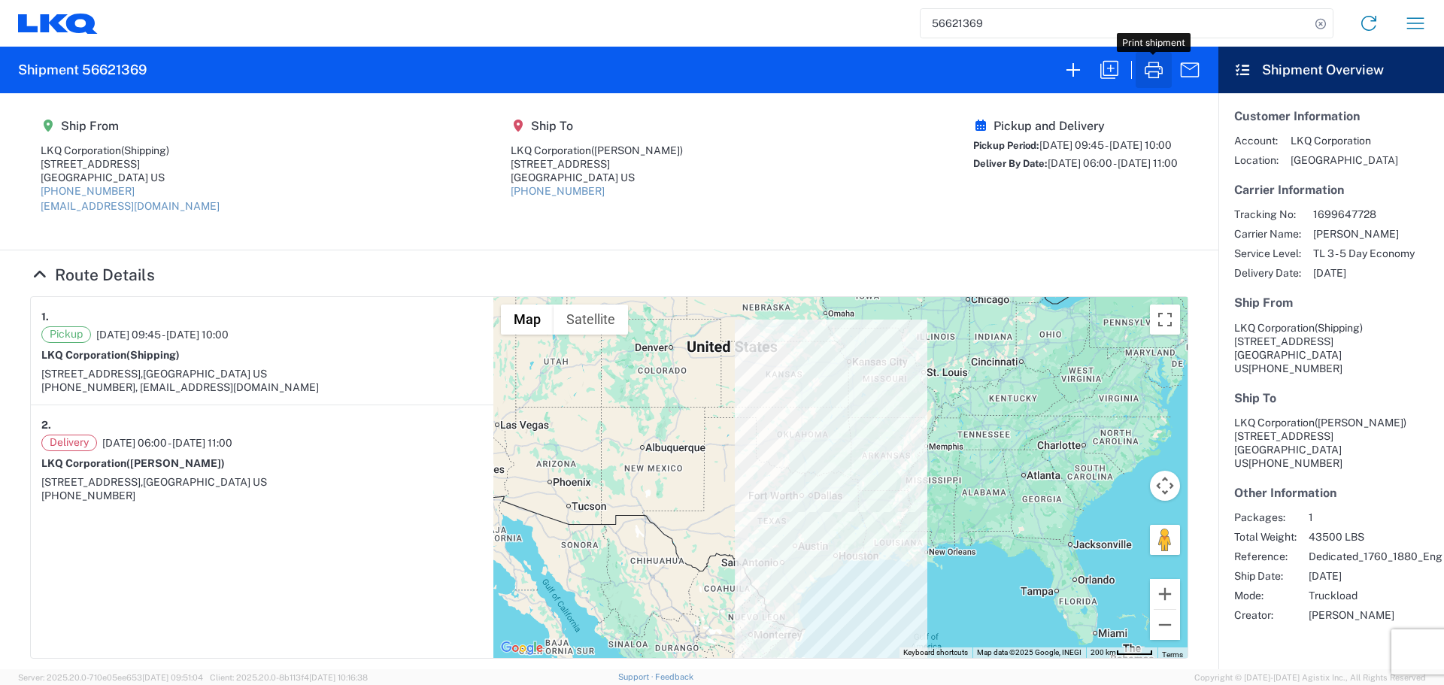
click at [1145, 69] on icon "button" at bounding box center [1154, 70] width 18 height 17
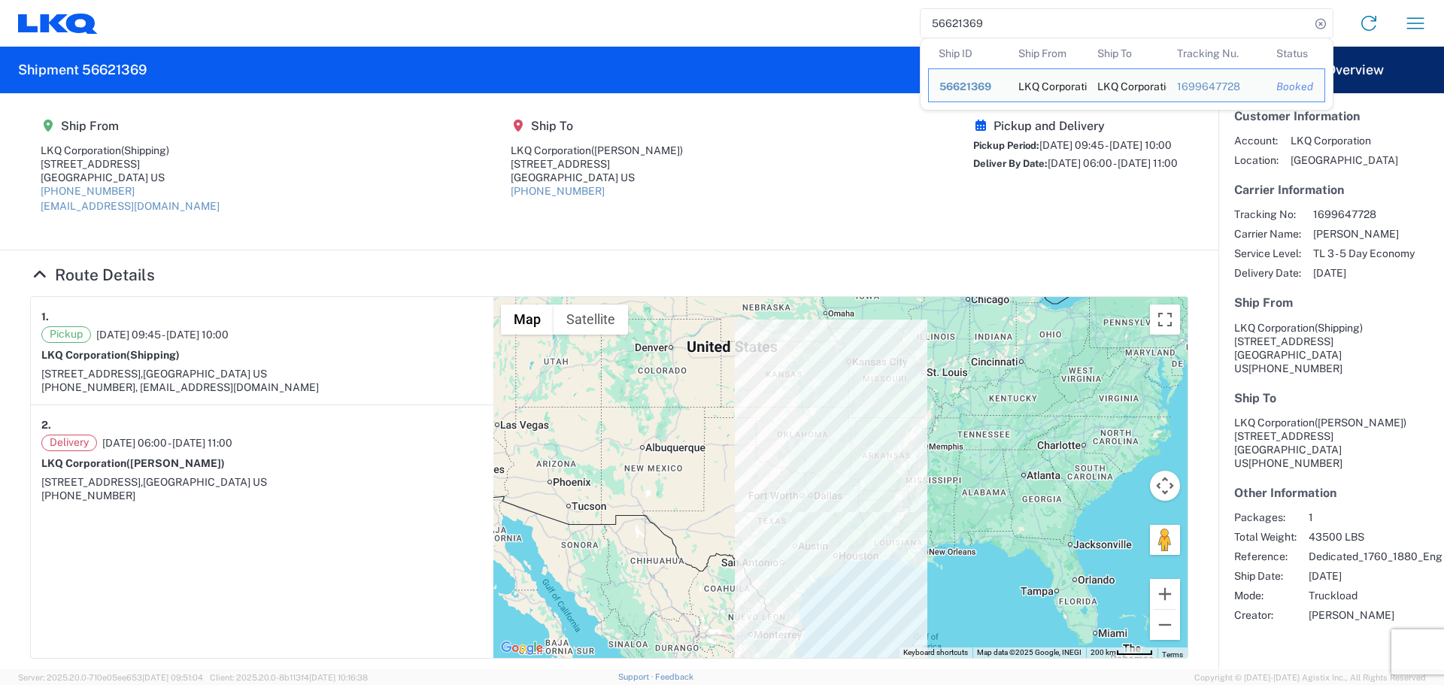
click at [944, 26] on input "56621369" at bounding box center [1116, 23] width 390 height 29
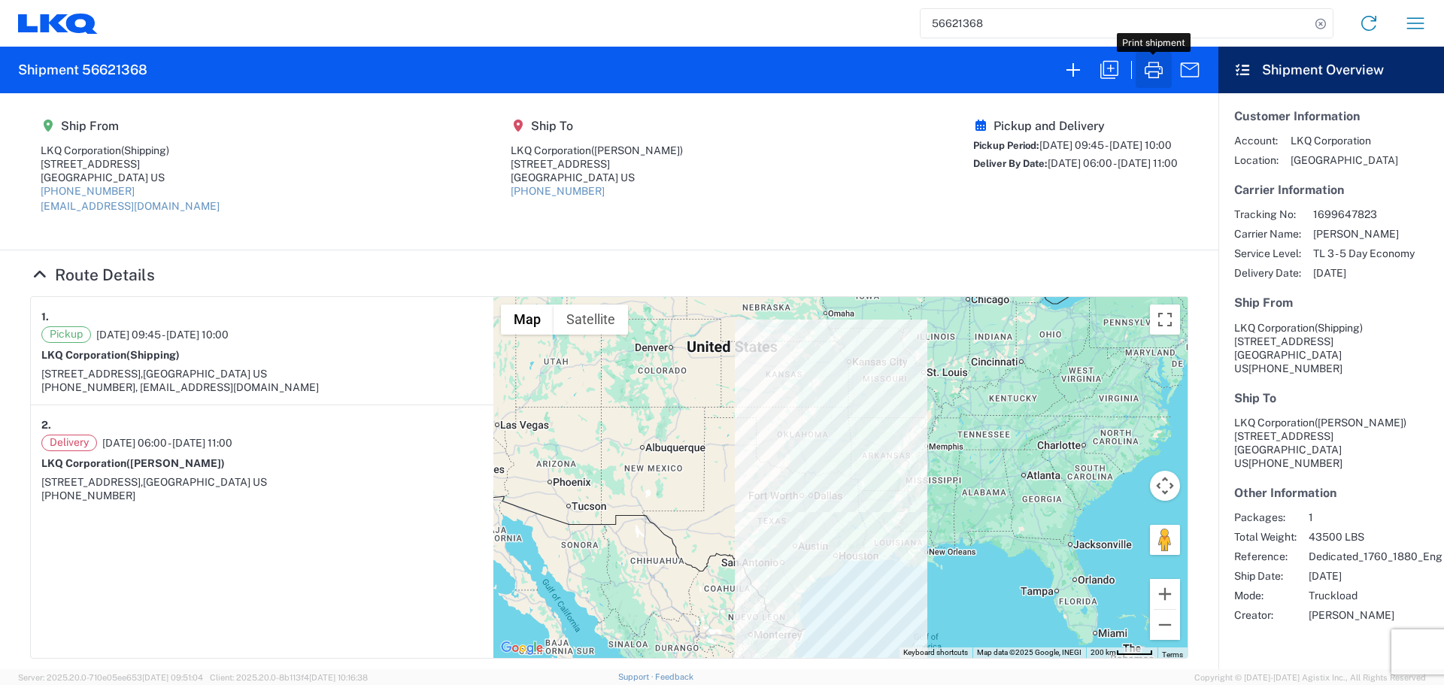
click at [1143, 68] on icon "button" at bounding box center [1154, 70] width 24 height 24
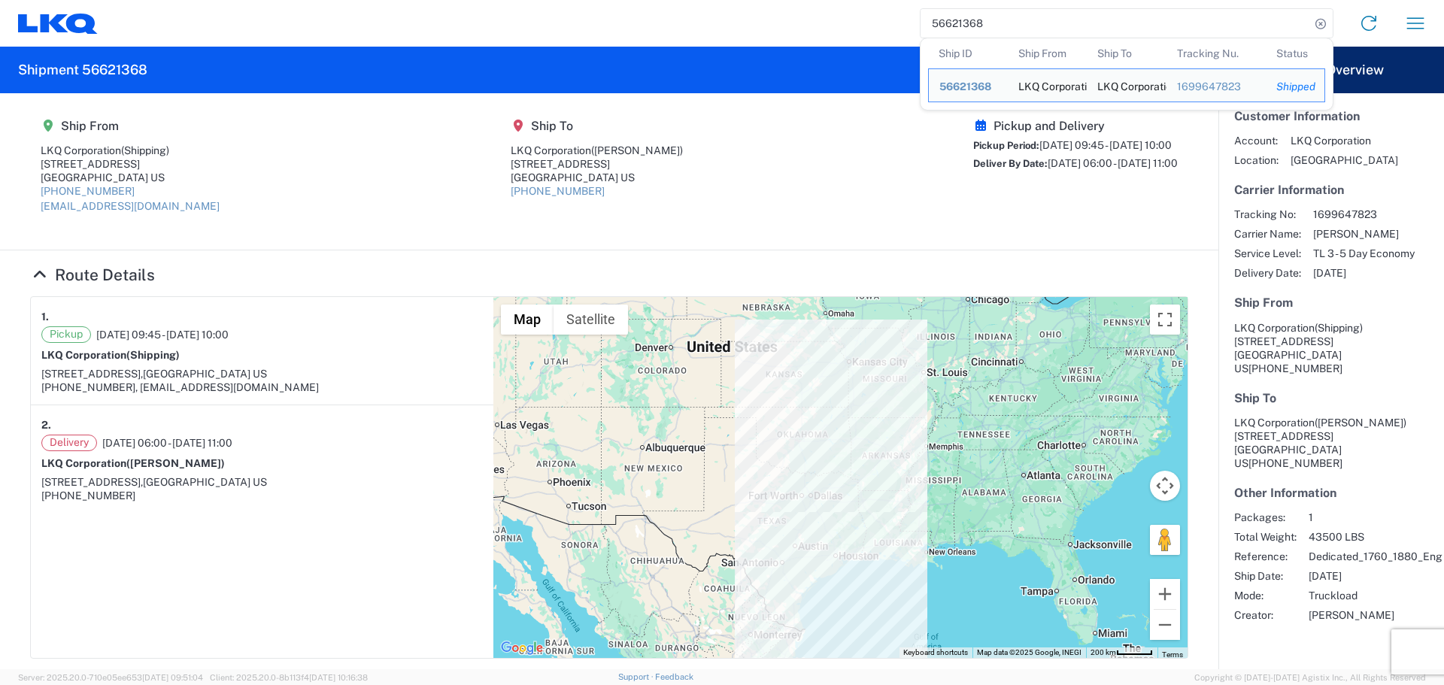
click at [936, 9] on input "56621368" at bounding box center [1116, 23] width 390 height 29
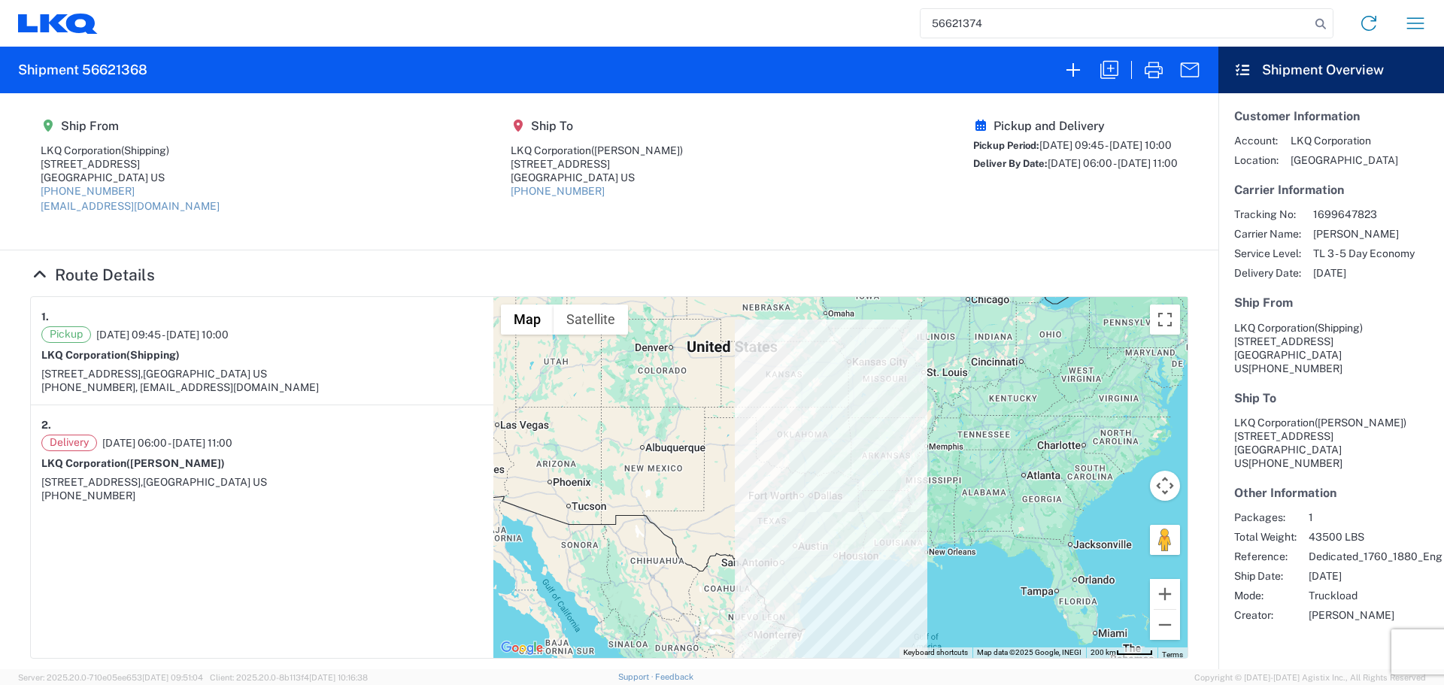
type input "56621374"
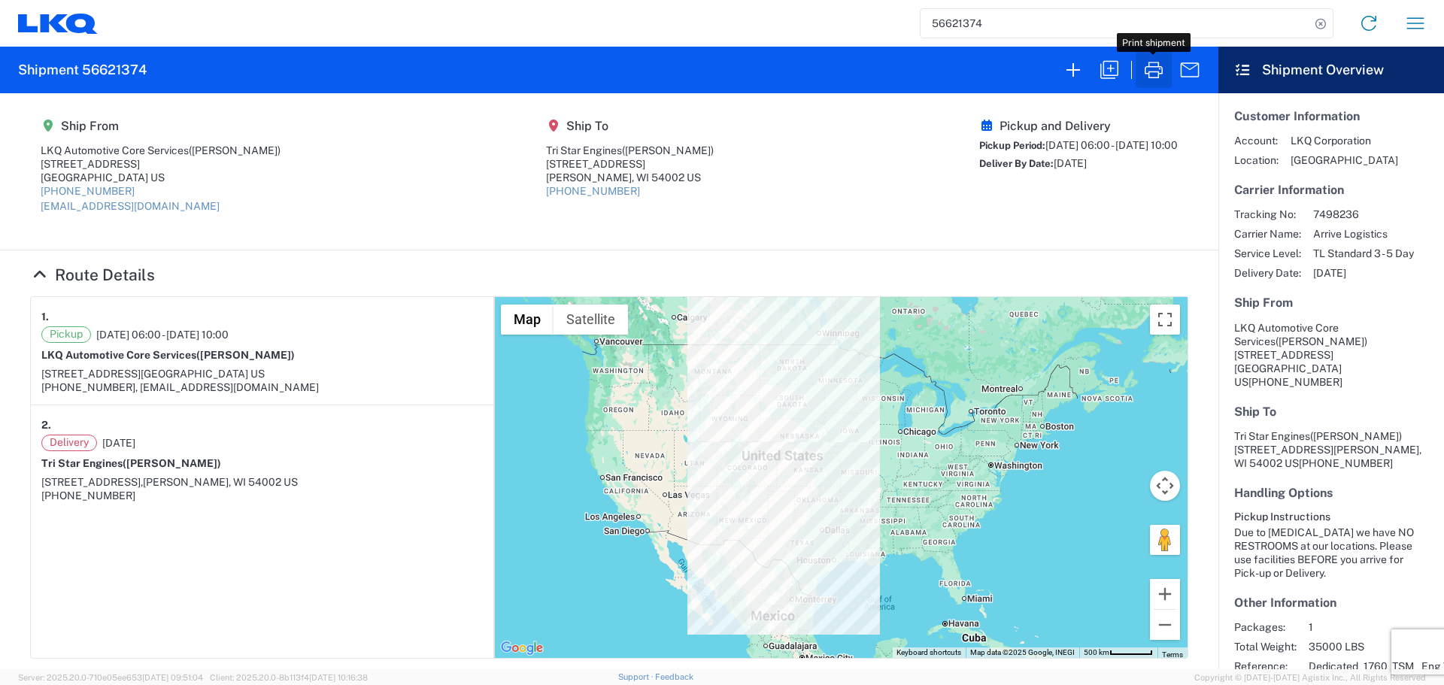
click at [1163, 72] on icon "button" at bounding box center [1154, 70] width 24 height 24
